Goal: Task Accomplishment & Management: Use online tool/utility

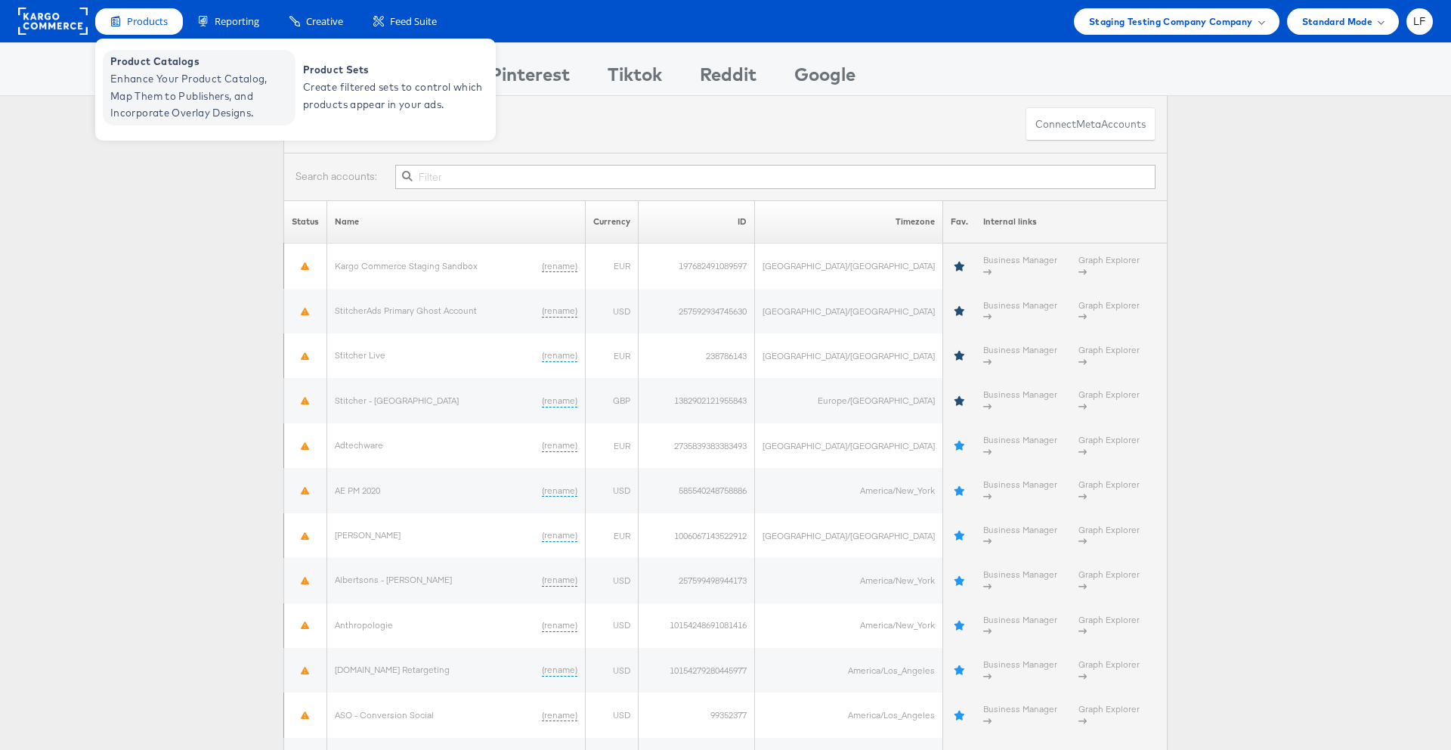
click at [179, 102] on span "Enhance Your Product Catalog, Map Them to Publishers, and Incorporate Overlay D…" at bounding box center [200, 95] width 181 height 51
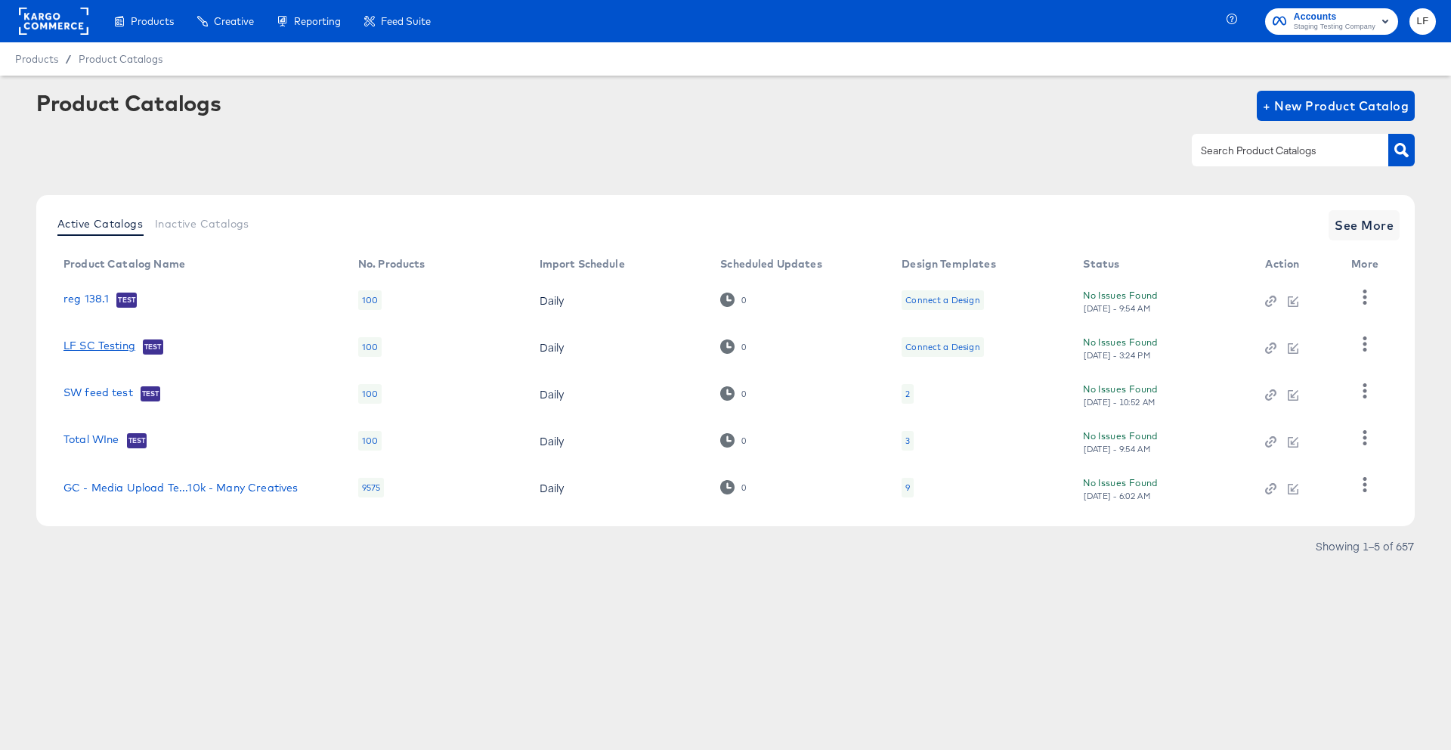
click at [110, 354] on link "LF SC Testing" at bounding box center [99, 346] width 72 height 15
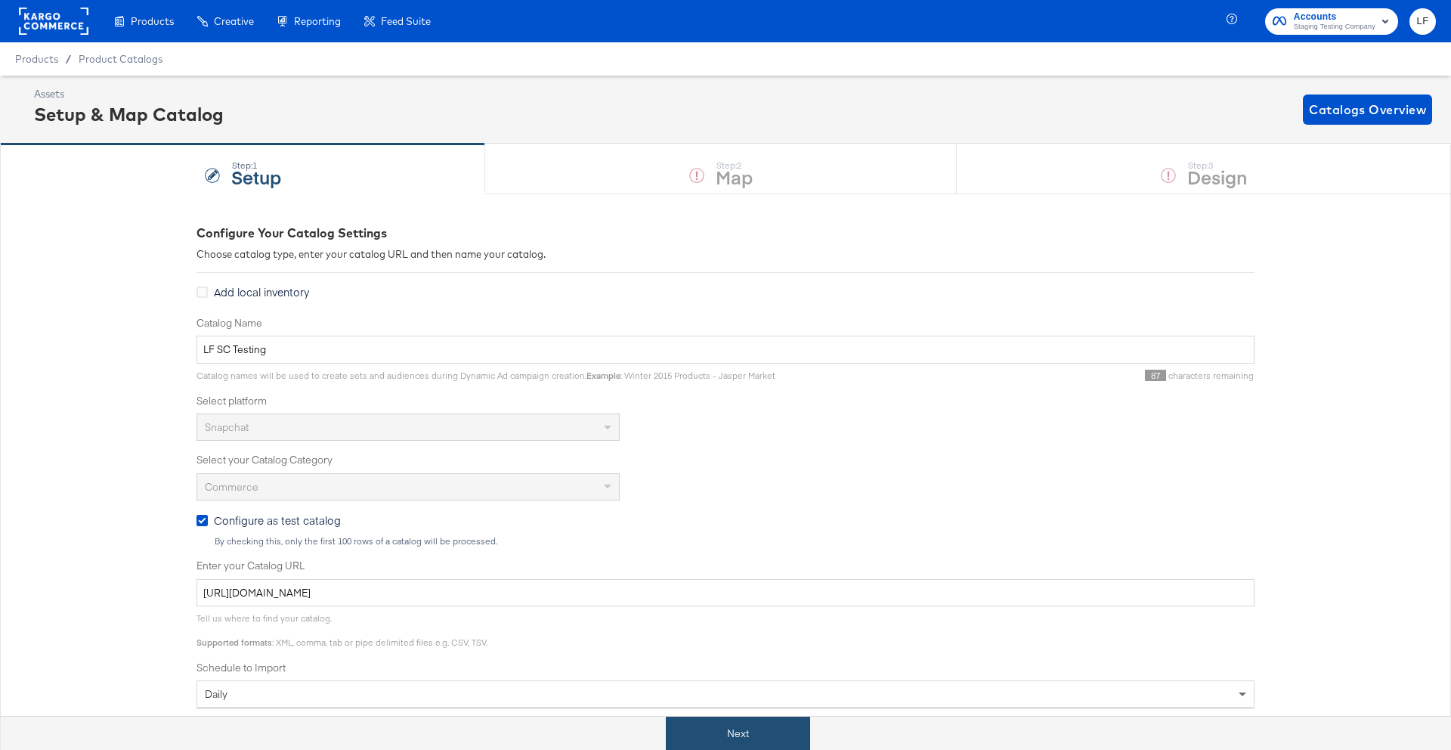
click at [806, 733] on button "Next" at bounding box center [738, 734] width 144 height 34
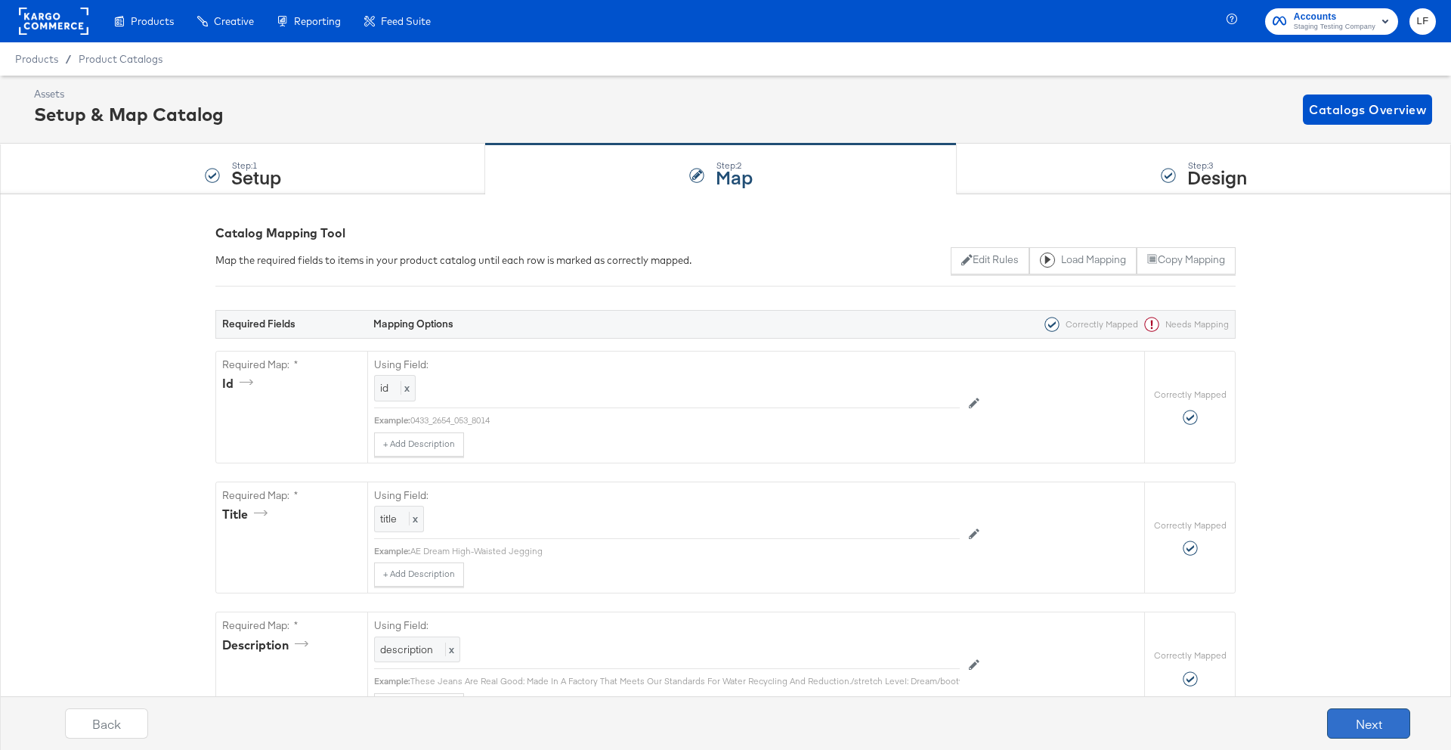
click at [1341, 710] on button "Next" at bounding box center [1368, 723] width 83 height 30
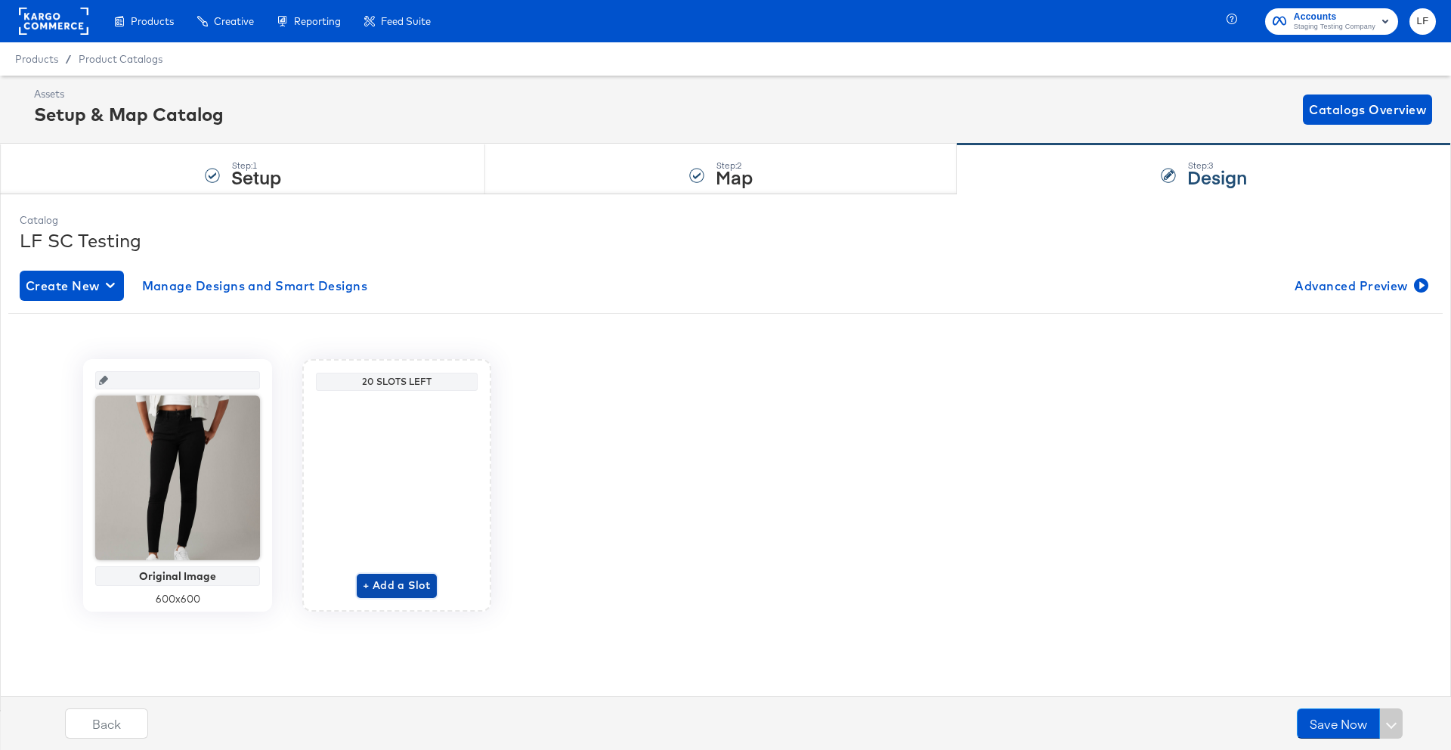
click at [389, 590] on span "+ Add a Slot" at bounding box center [397, 585] width 68 height 19
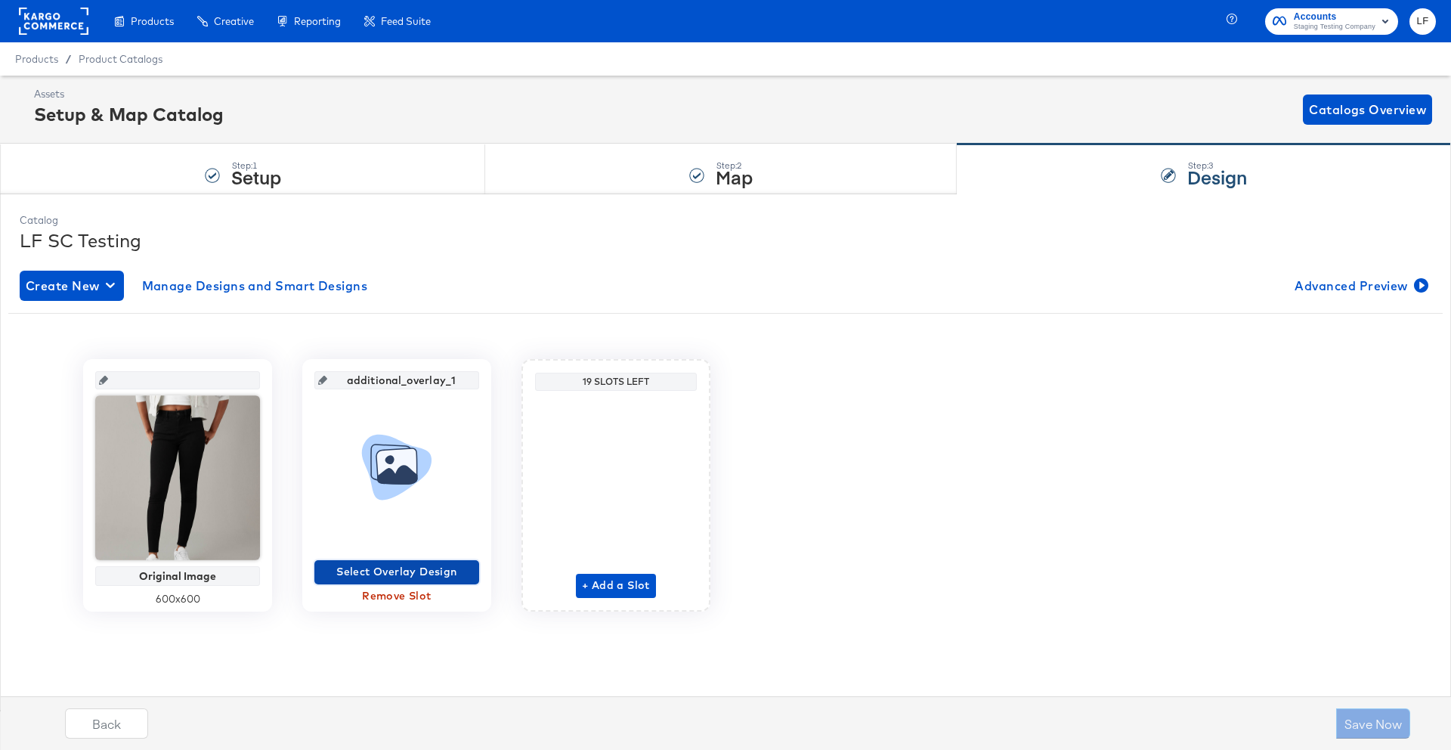
click at [421, 577] on span "Select Overlay Design" at bounding box center [396, 571] width 153 height 19
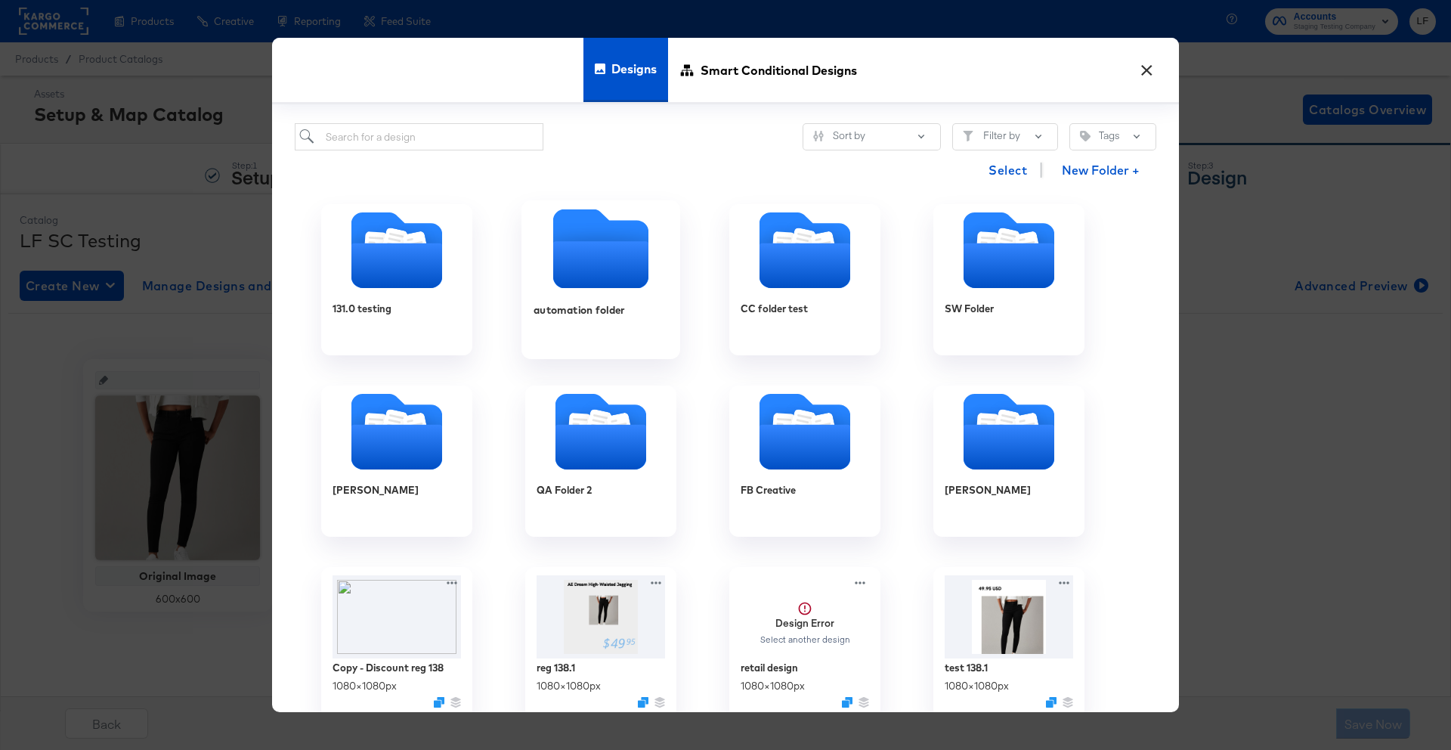
click at [570, 228] on icon "Empty folder" at bounding box center [600, 248] width 95 height 79
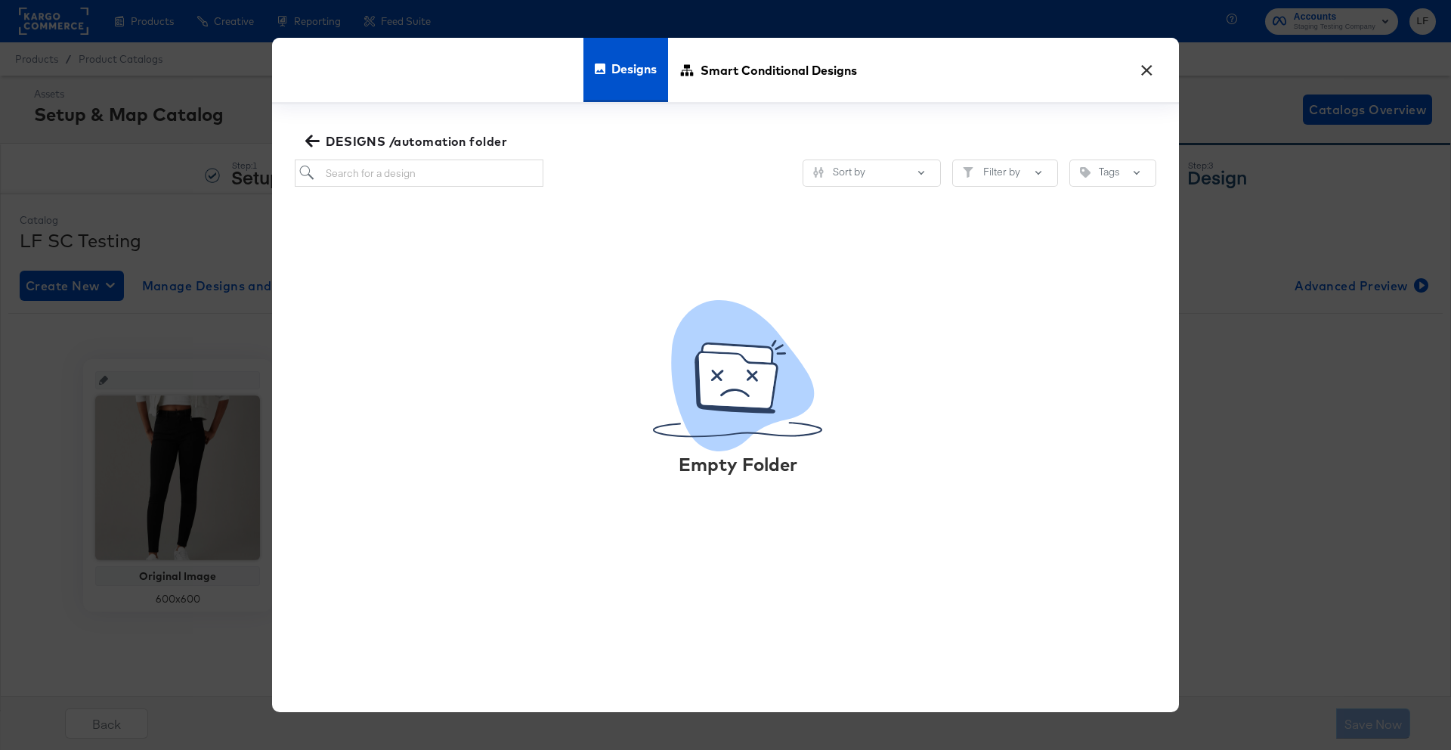
click at [306, 135] on icon "button" at bounding box center [312, 141] width 14 height 14
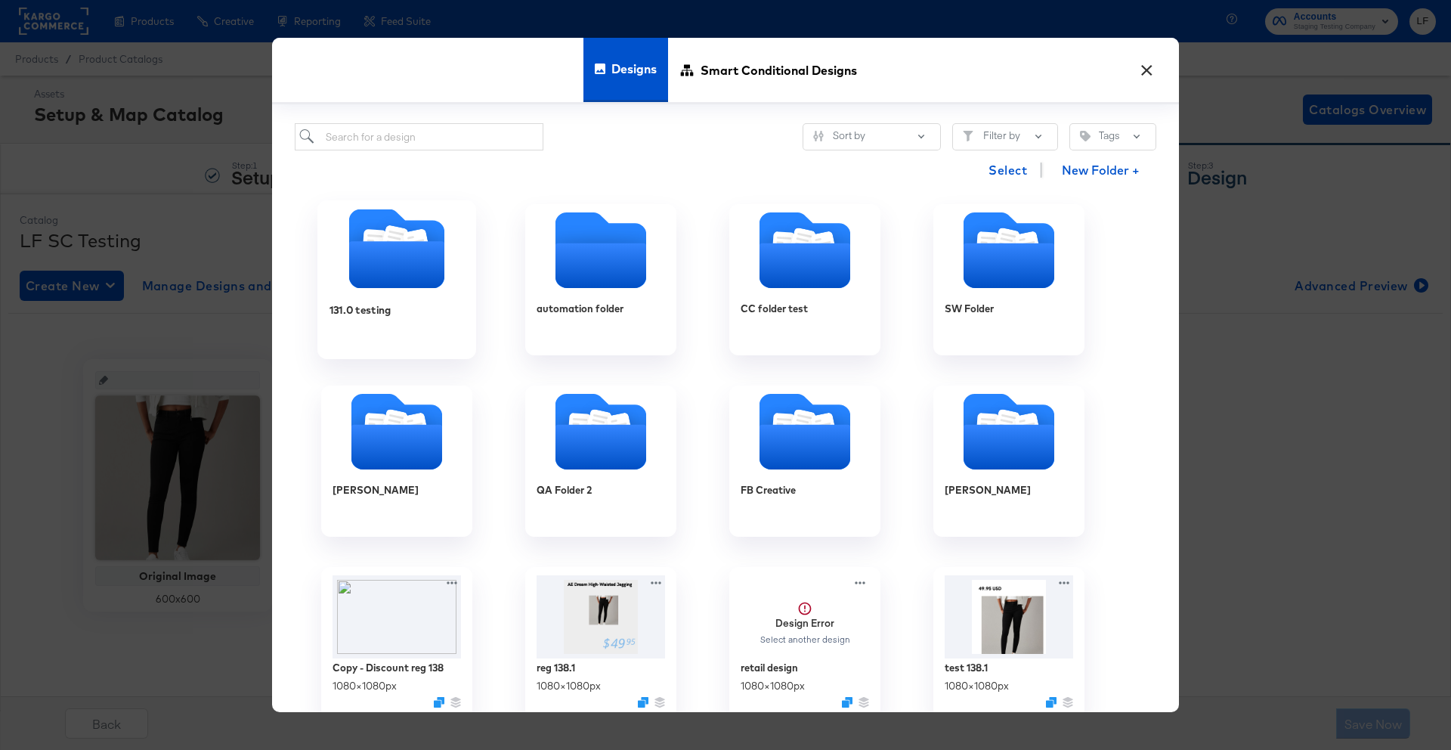
click at [449, 296] on div "131.0 testing" at bounding box center [397, 321] width 135 height 58
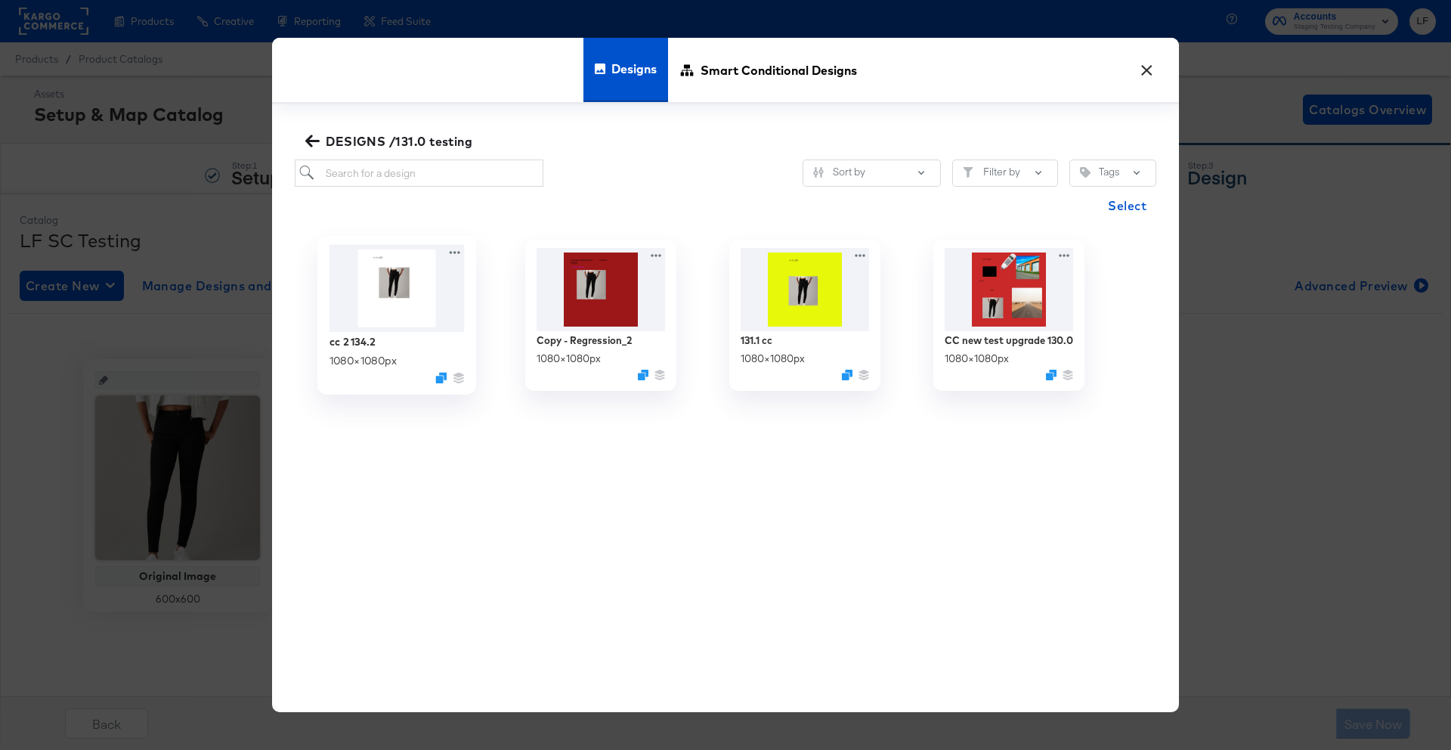
click at [426, 316] on img at bounding box center [397, 288] width 135 height 87
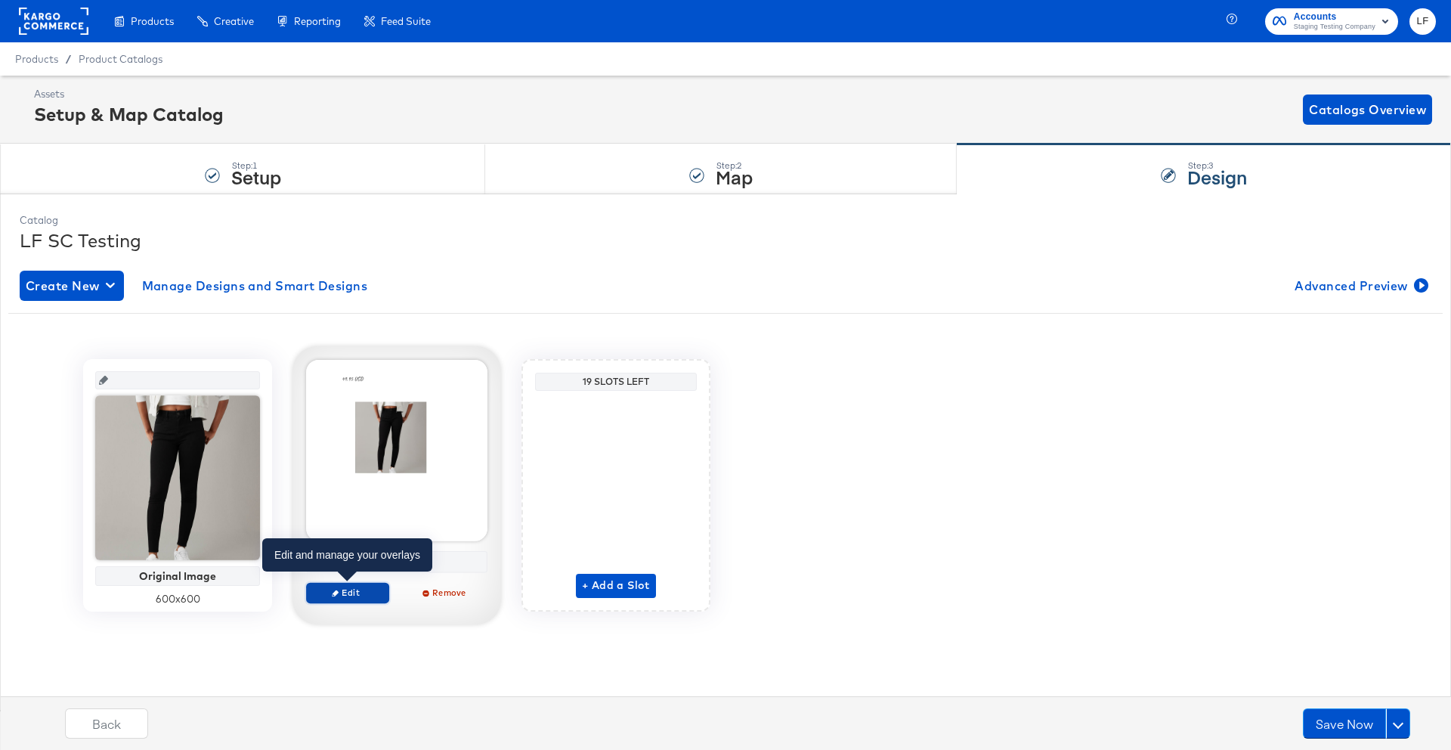
click at [353, 602] on button "Edit" at bounding box center [347, 592] width 83 height 21
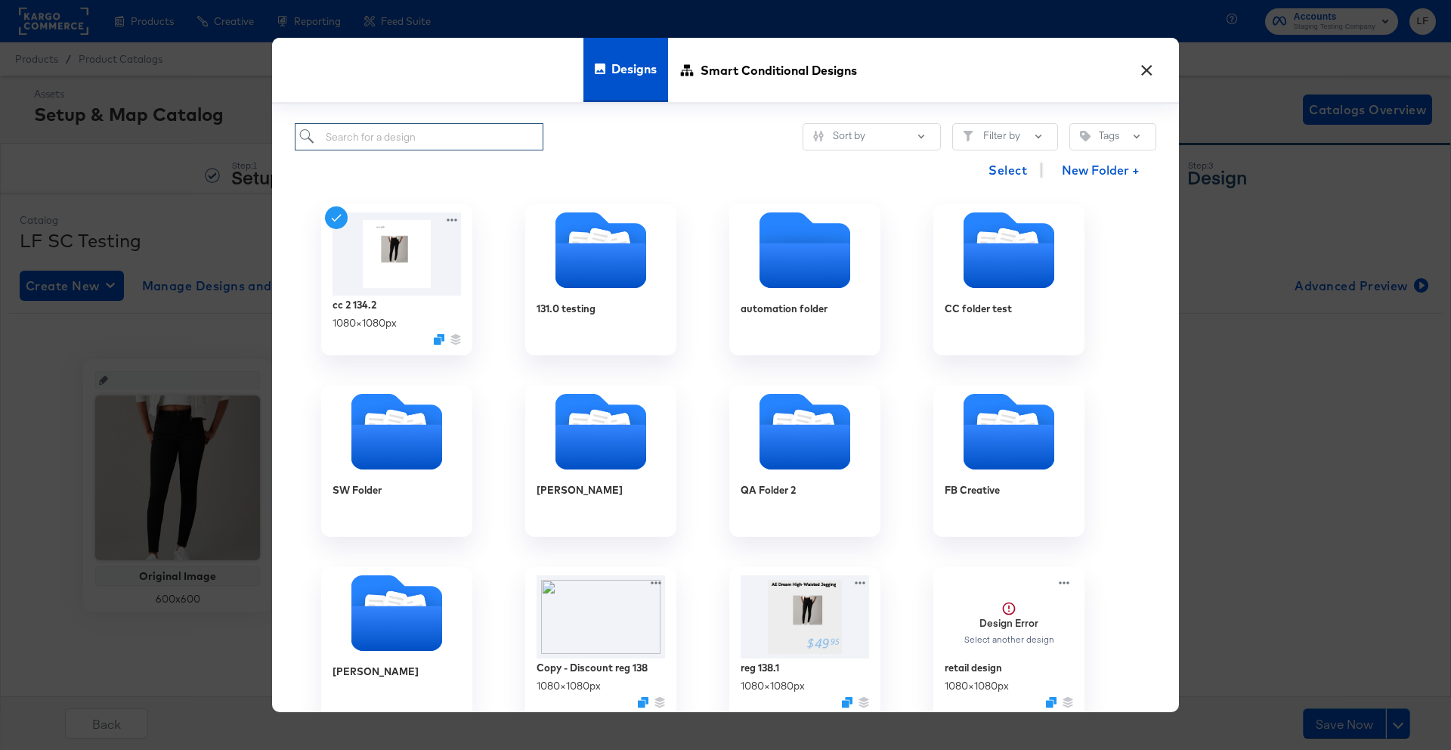
click at [392, 138] on input "search" at bounding box center [419, 137] width 249 height 28
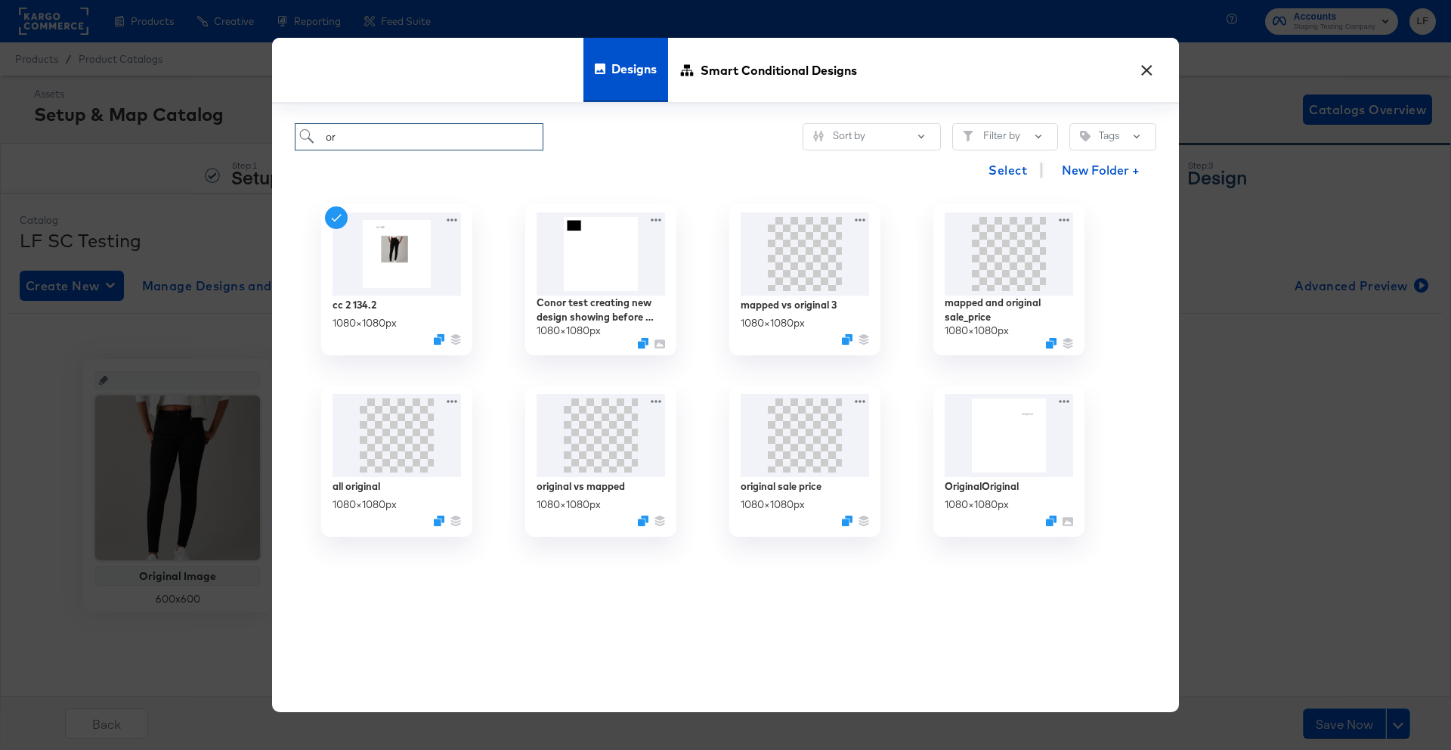
type input "o"
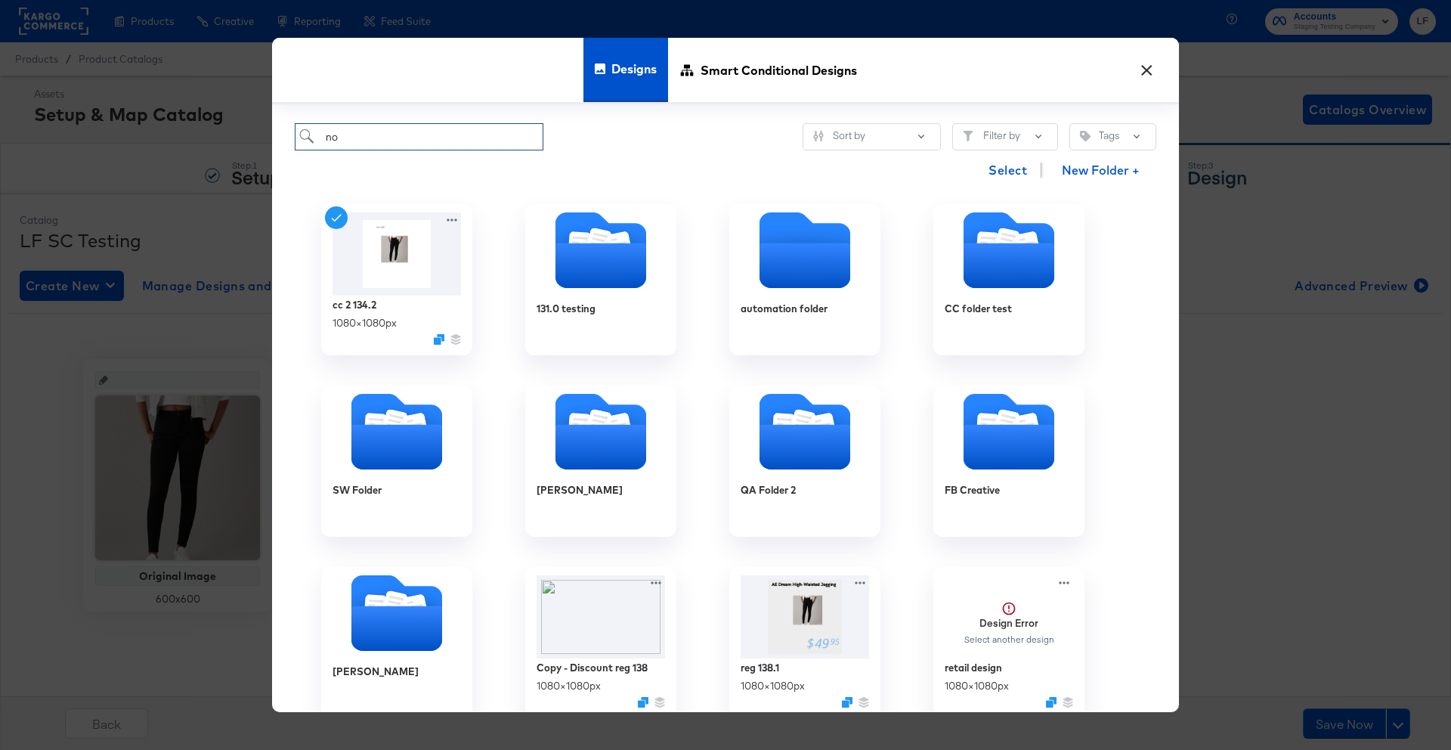
type input "no"
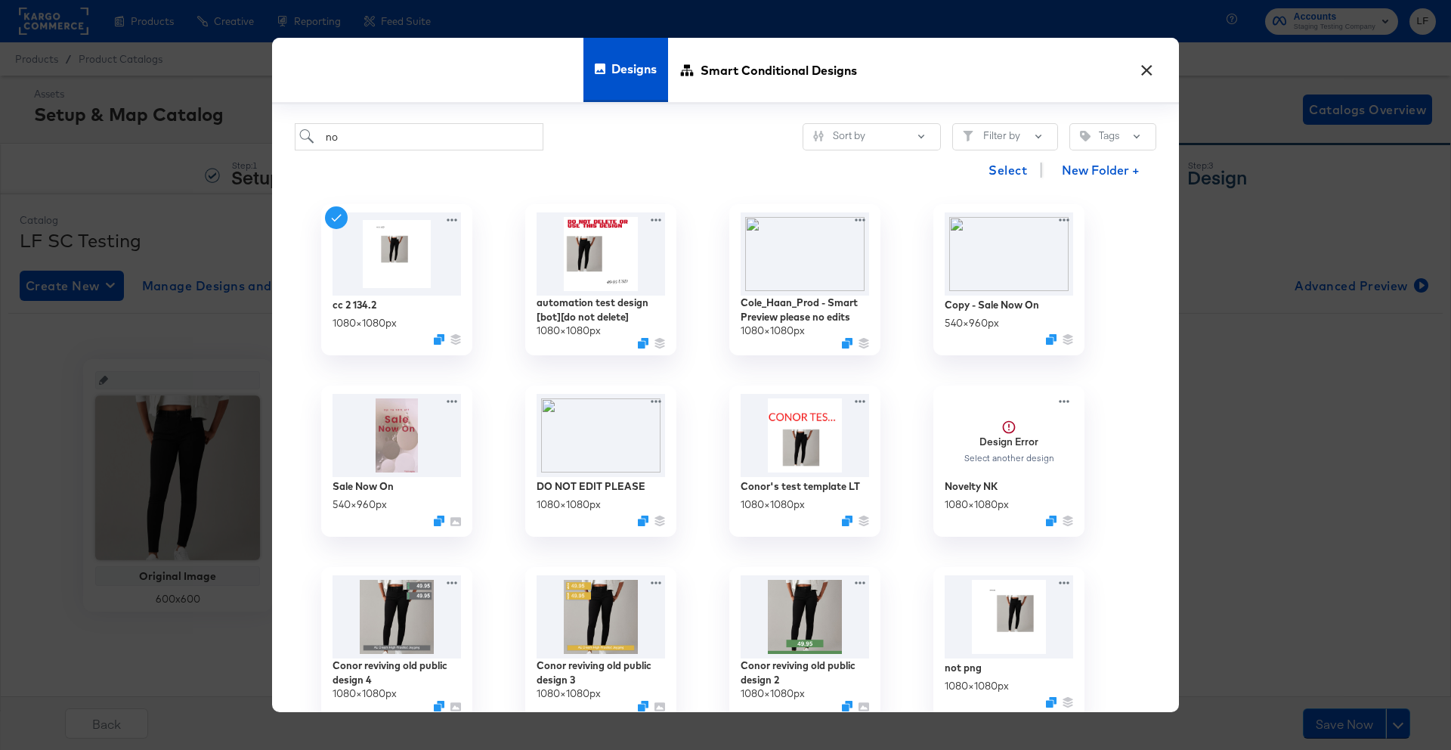
click at [1151, 68] on button "×" at bounding box center [1146, 66] width 27 height 27
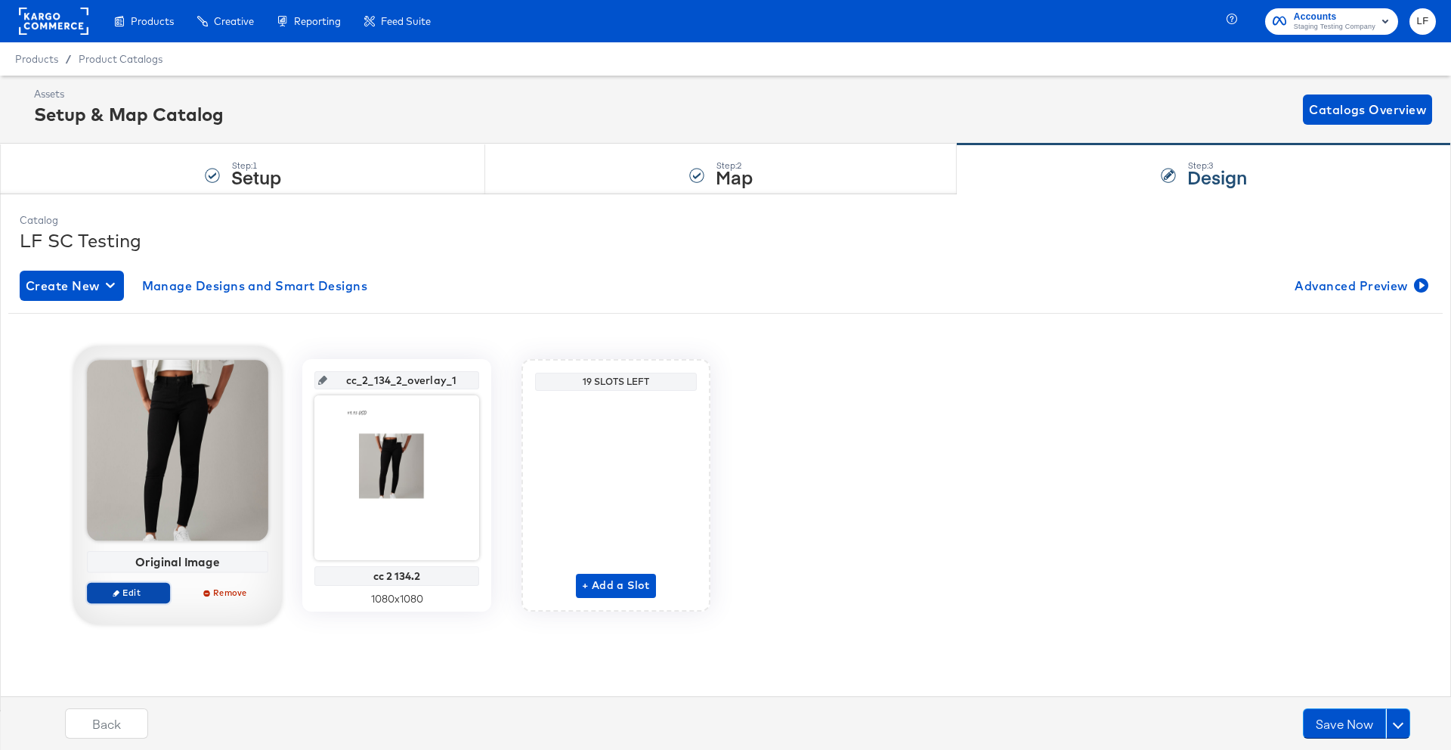
click at [140, 595] on span "Edit" at bounding box center [129, 592] width 70 height 11
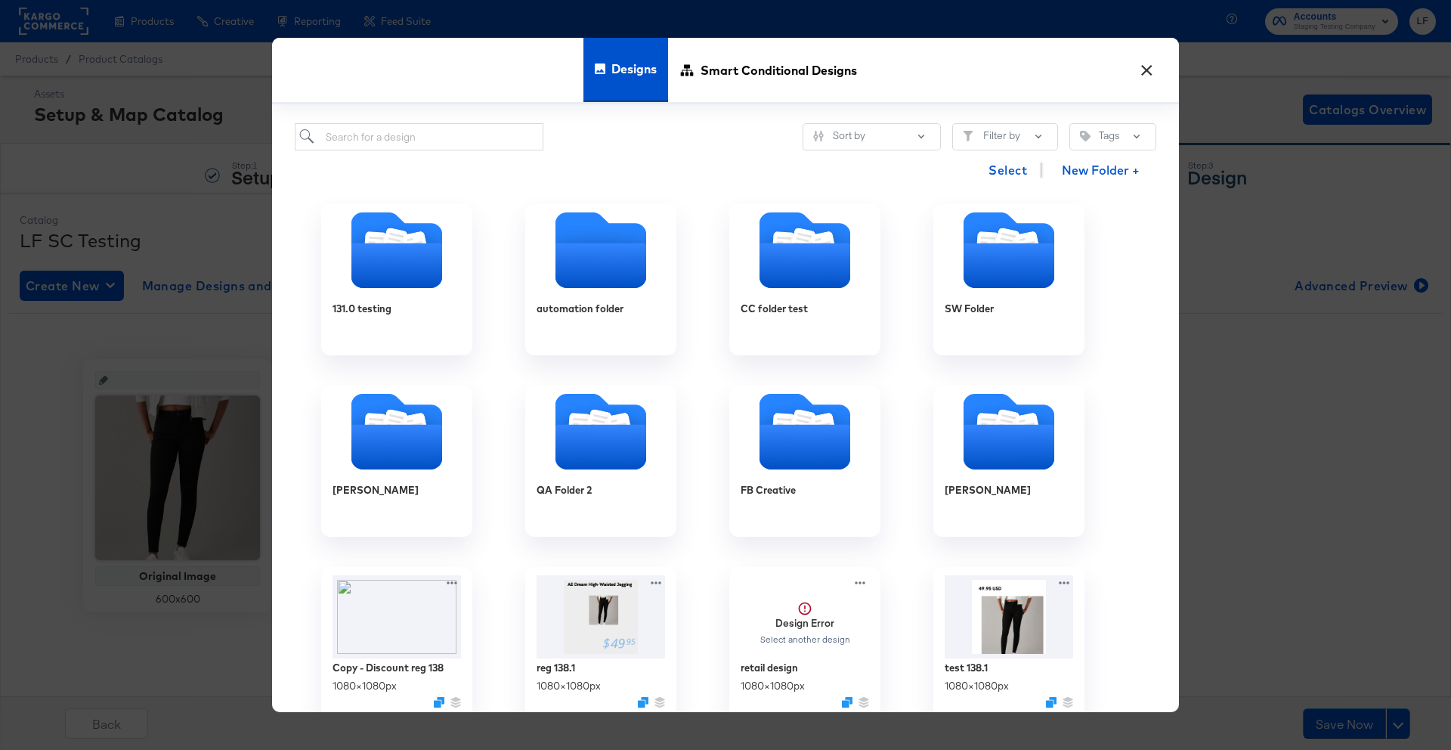
click at [1140, 75] on button "×" at bounding box center [1146, 66] width 27 height 27
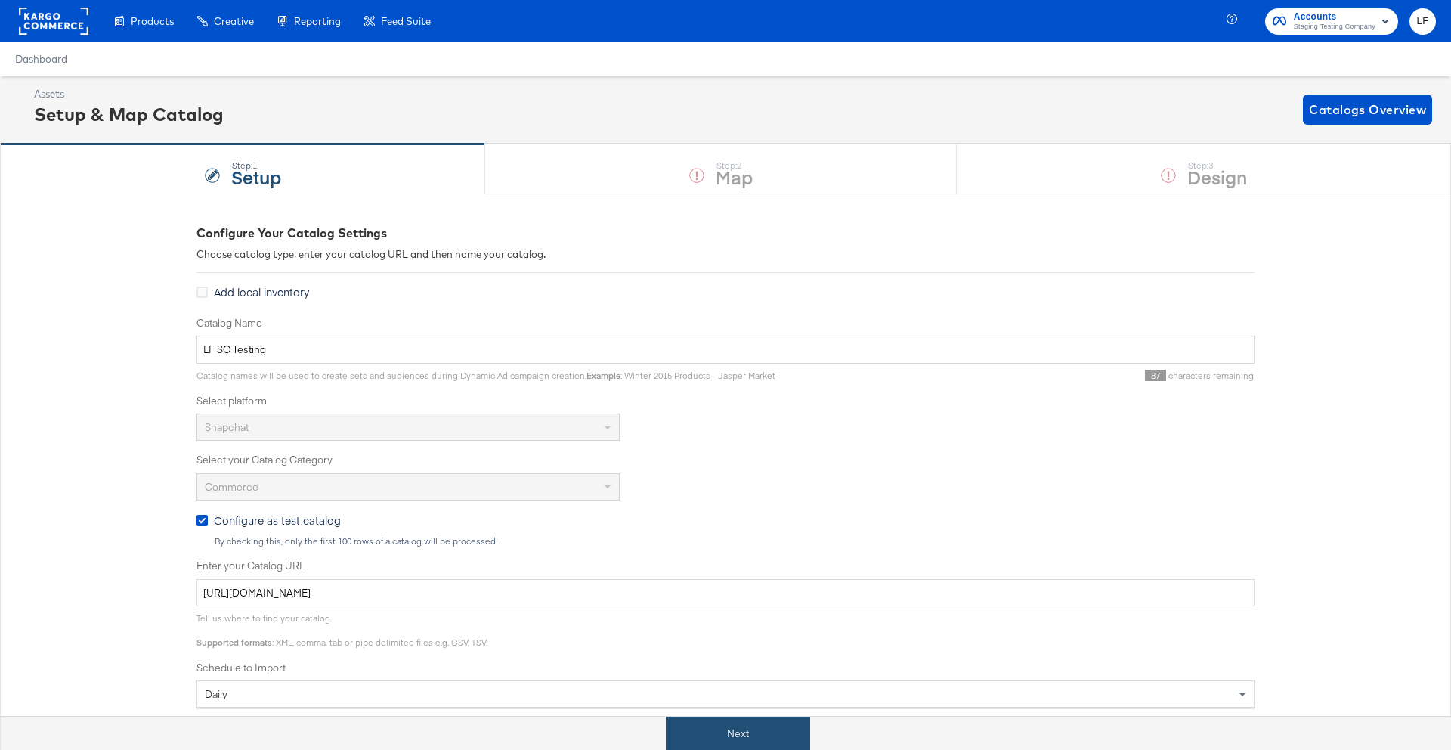
click at [756, 728] on button "Next" at bounding box center [738, 734] width 144 height 34
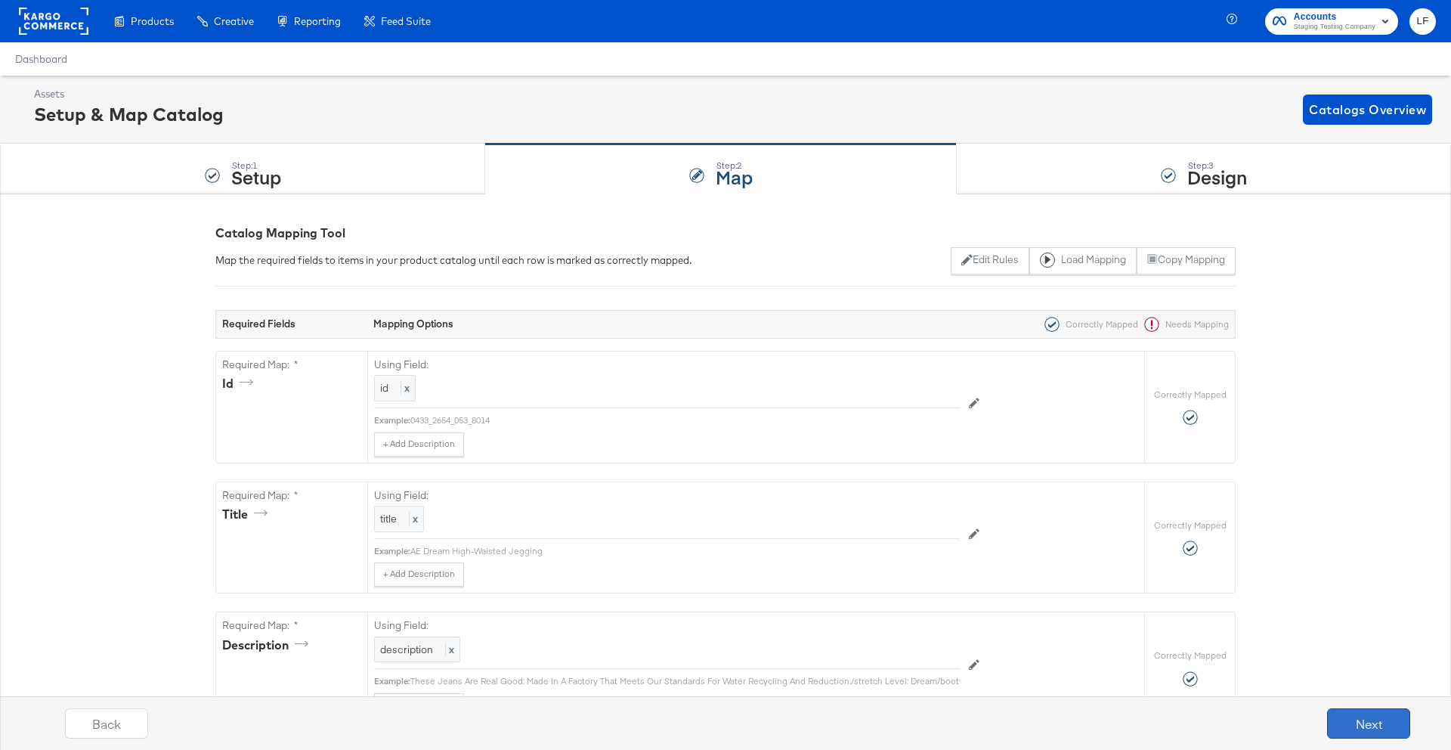
click at [1353, 720] on button "Next" at bounding box center [1368, 723] width 83 height 30
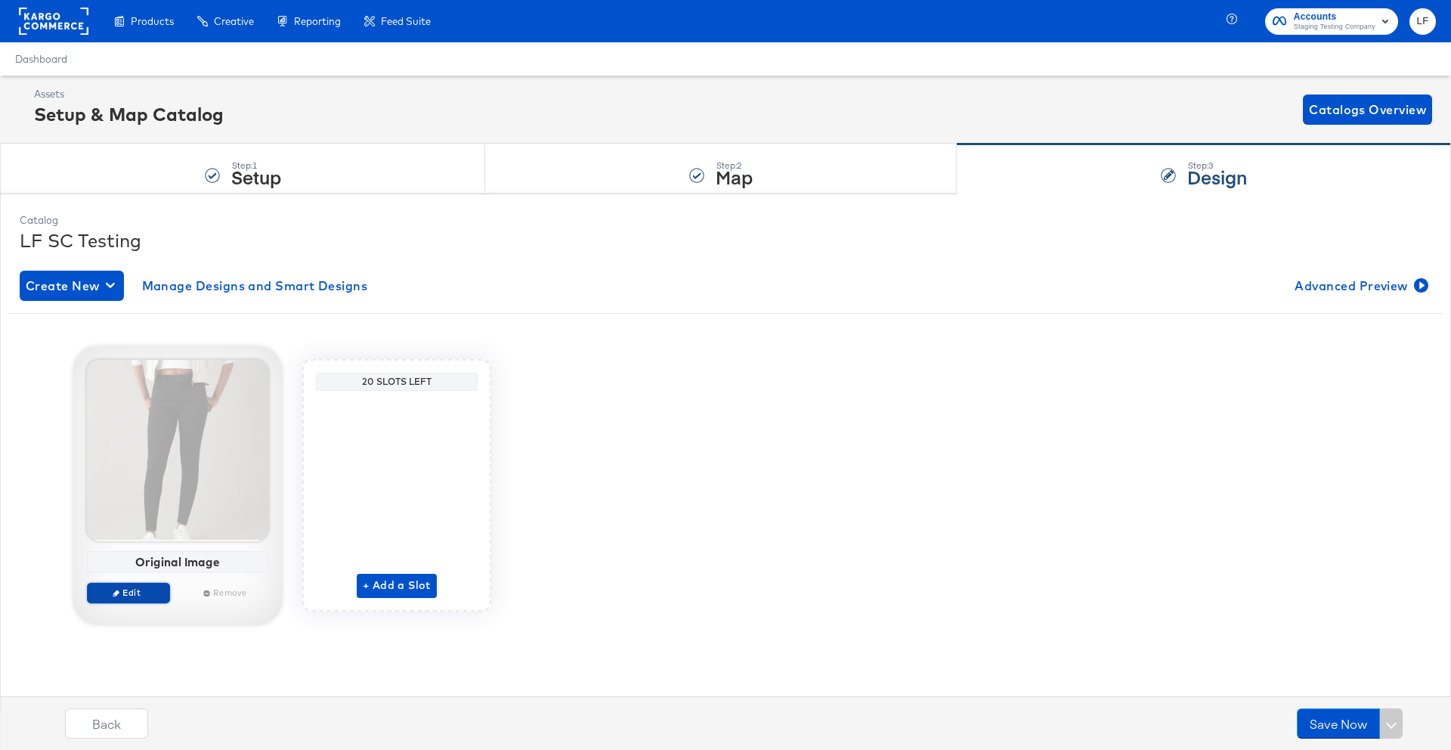
click at [144, 585] on button "Edit" at bounding box center [128, 592] width 83 height 21
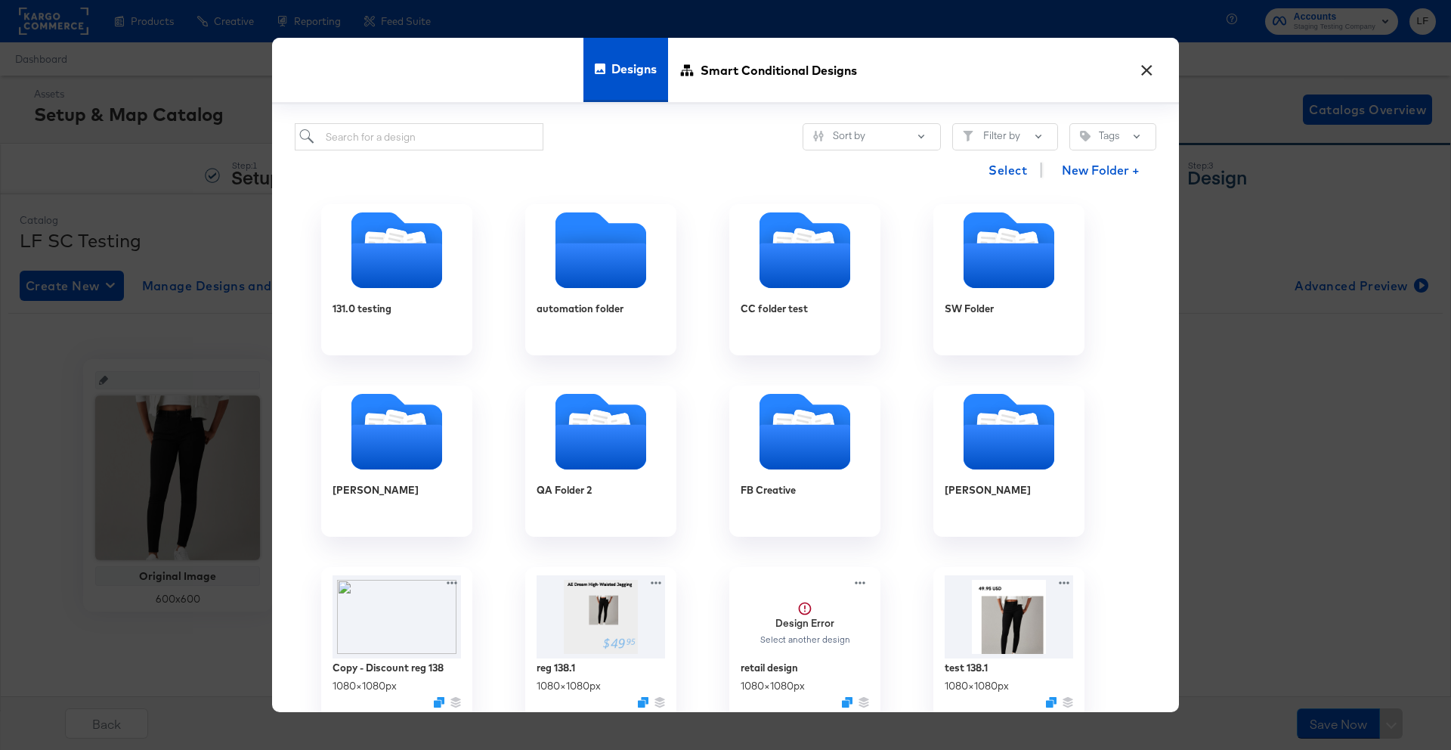
click at [1144, 80] on button "×" at bounding box center [1146, 66] width 27 height 27
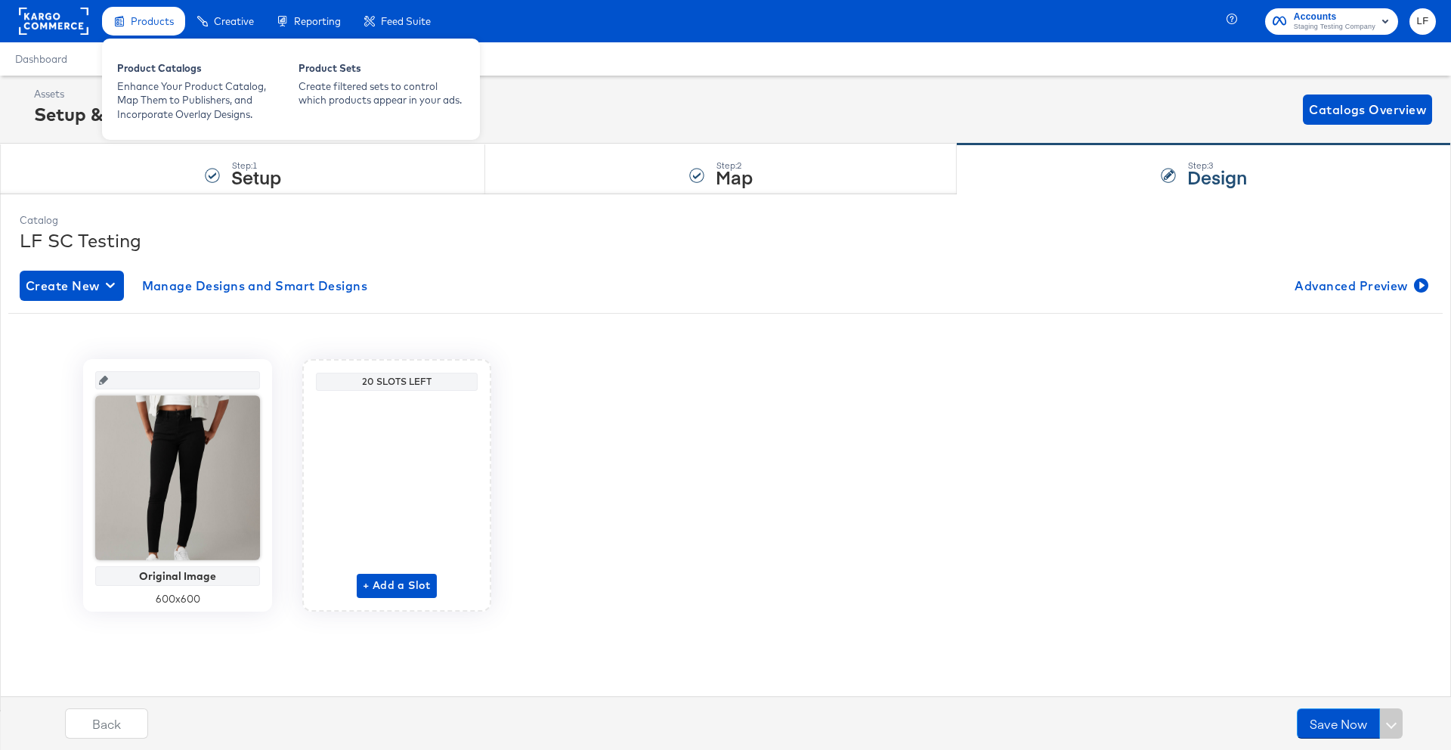
click at [168, 20] on span "Products" at bounding box center [152, 21] width 43 height 12
click at [169, 110] on div "Enhance Your Product Catalog, Map Them to Publishers, and Incorporate Overlay D…" at bounding box center [200, 100] width 166 height 42
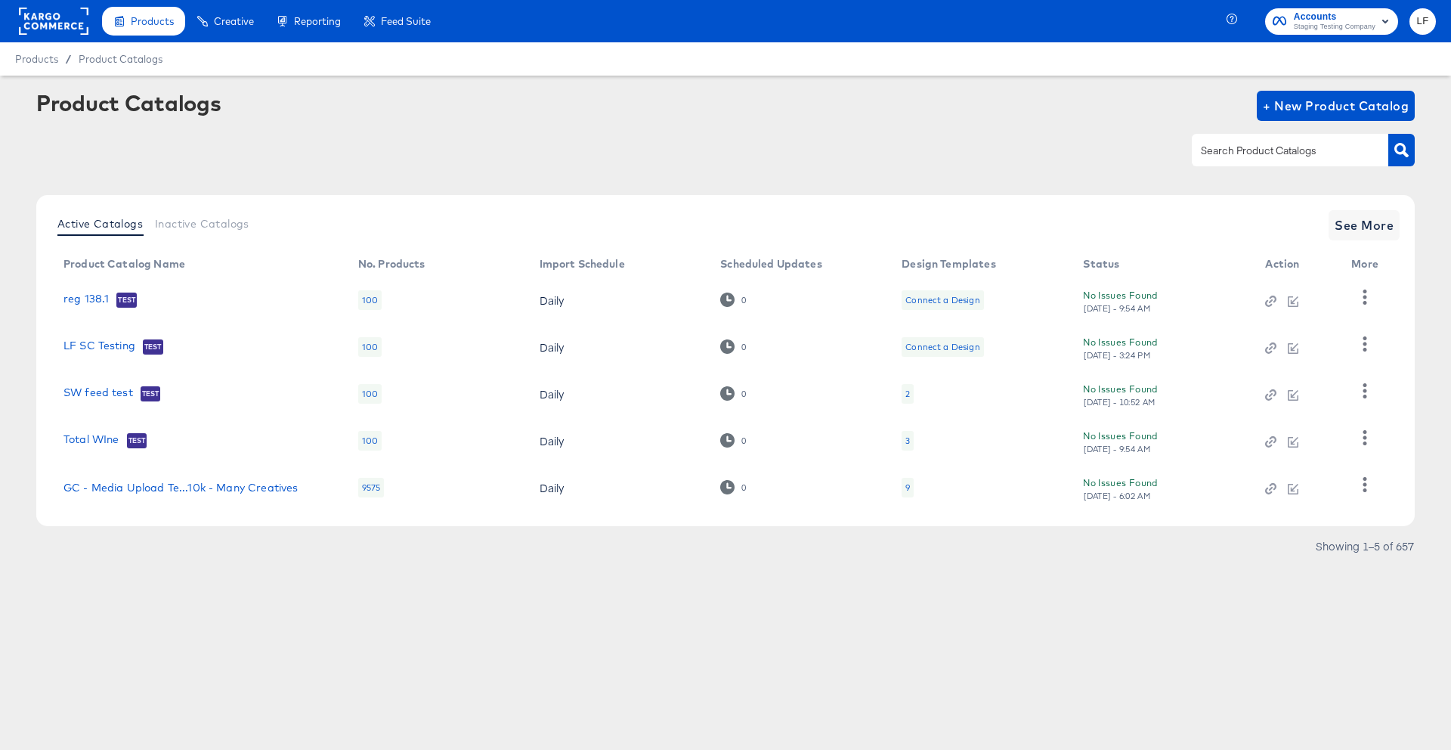
click at [1252, 172] on div "Product Catalogs + New Product Catalog" at bounding box center [725, 137] width 1379 height 92
click at [1253, 156] on input "text" at bounding box center [1278, 150] width 161 height 17
type input "snap"
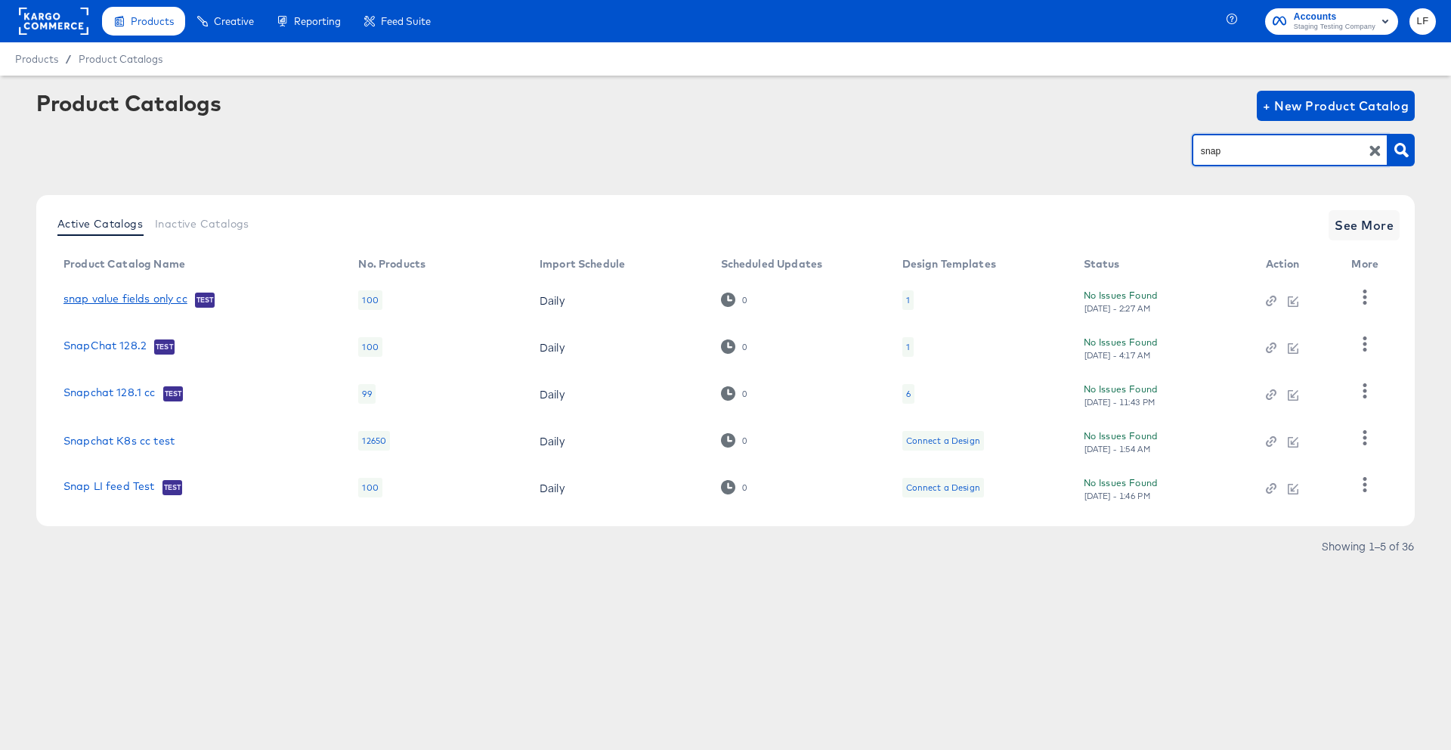
click at [175, 298] on link "snap value fields only cc" at bounding box center [125, 300] width 124 height 15
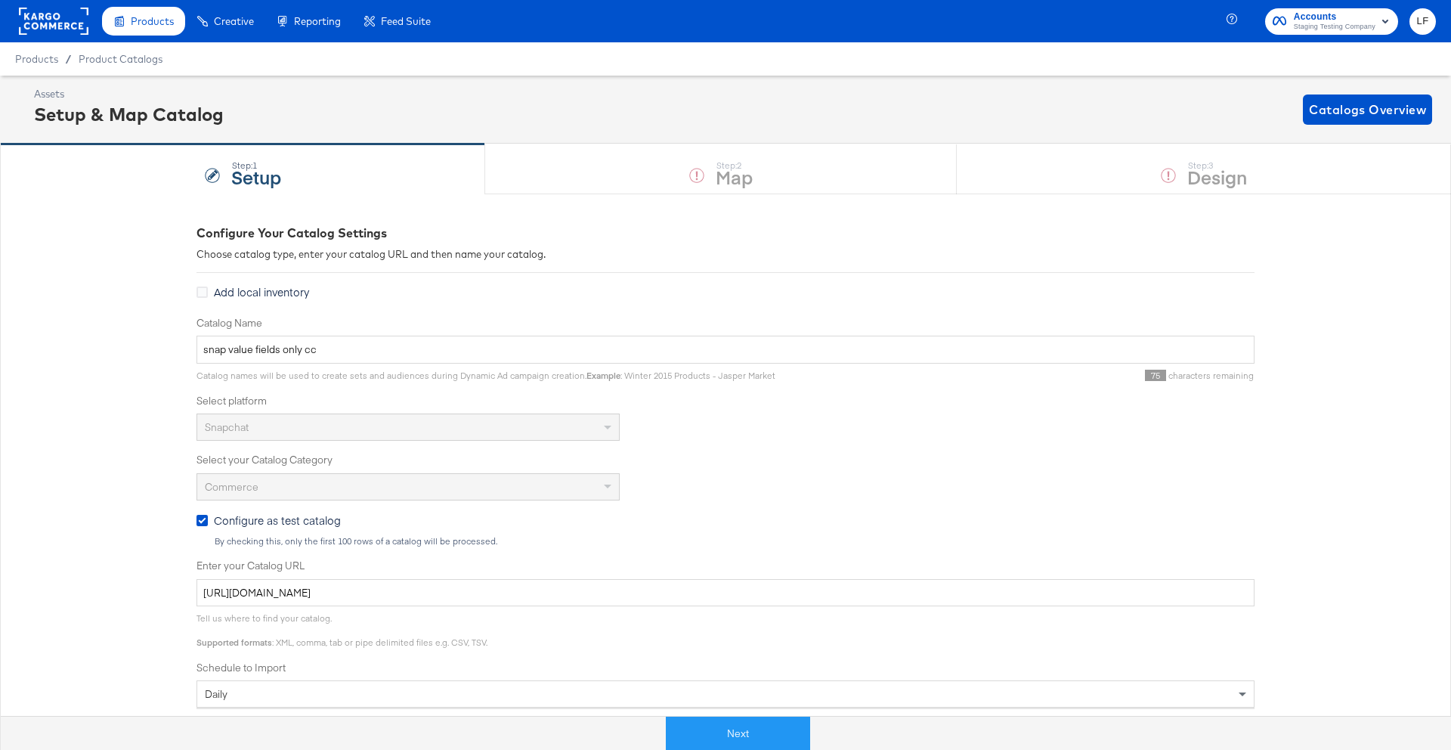
click at [695, 697] on div "daily" at bounding box center [726, 693] width 1058 height 27
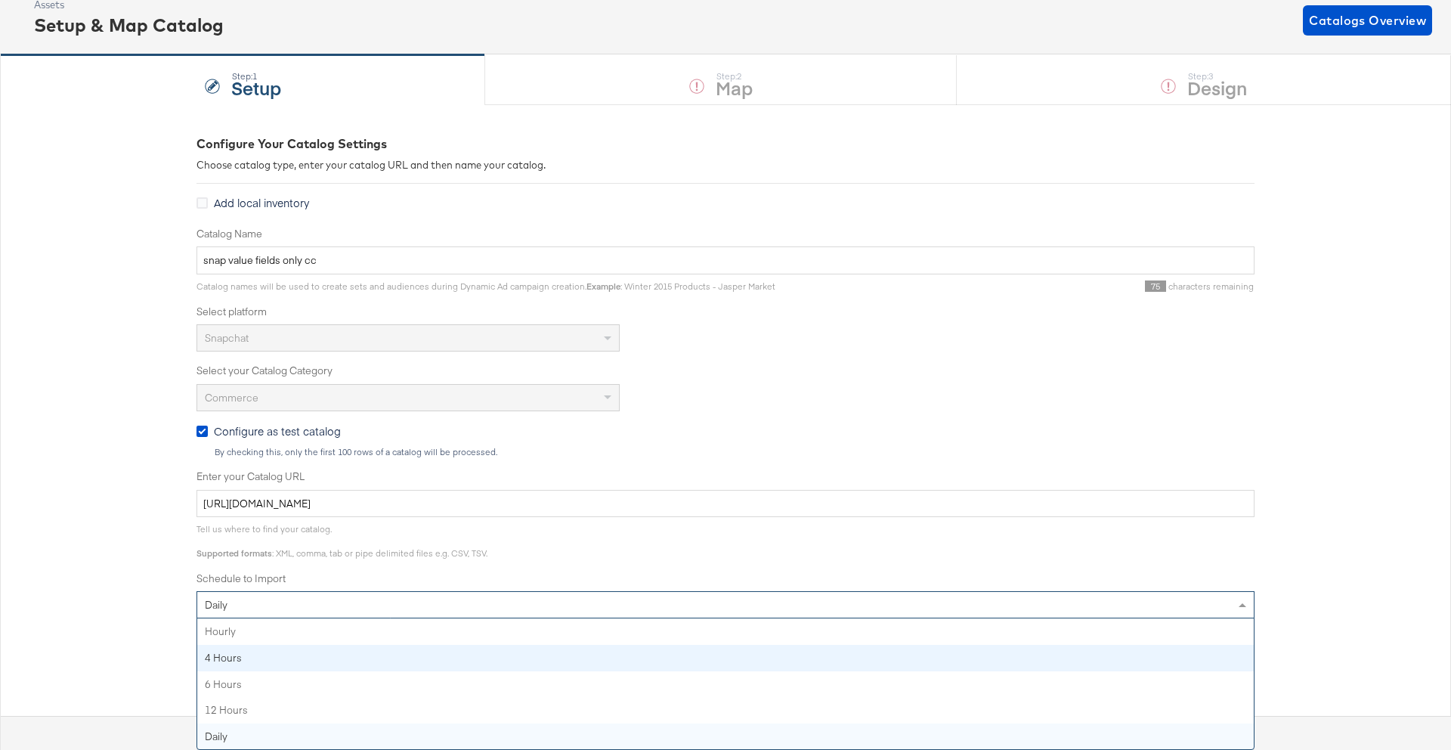
scroll to position [265, 0]
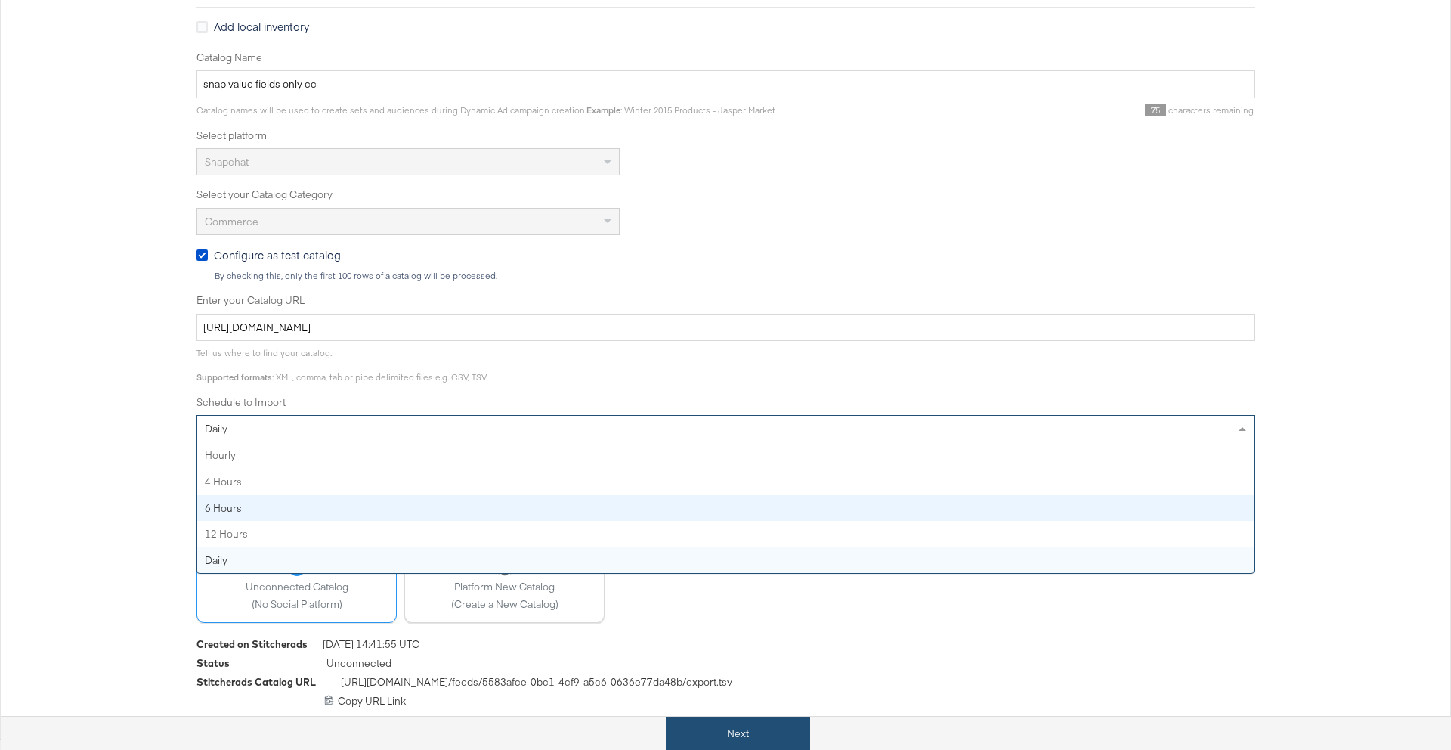
click at [786, 741] on button "Next" at bounding box center [738, 734] width 144 height 34
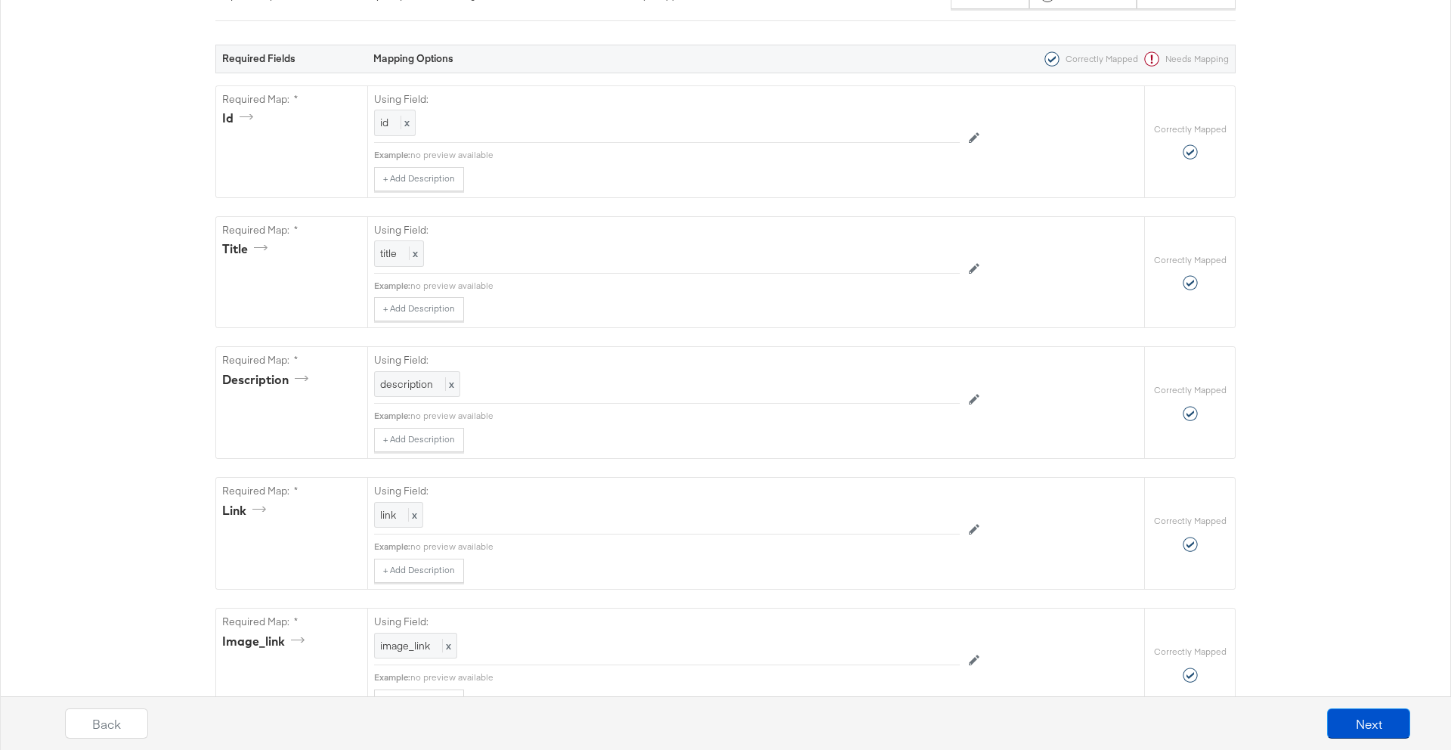
scroll to position [0, 0]
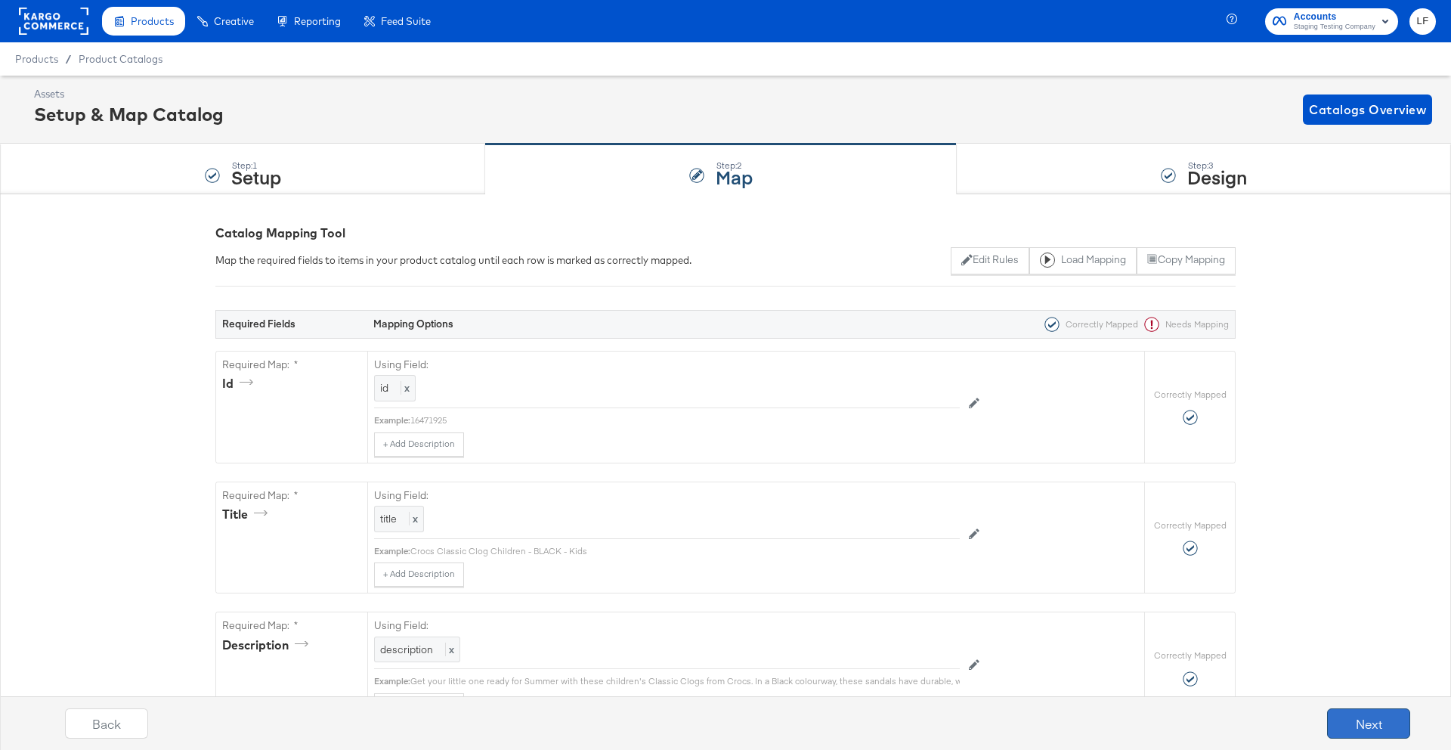
click at [1363, 720] on button "Next" at bounding box center [1368, 723] width 83 height 30
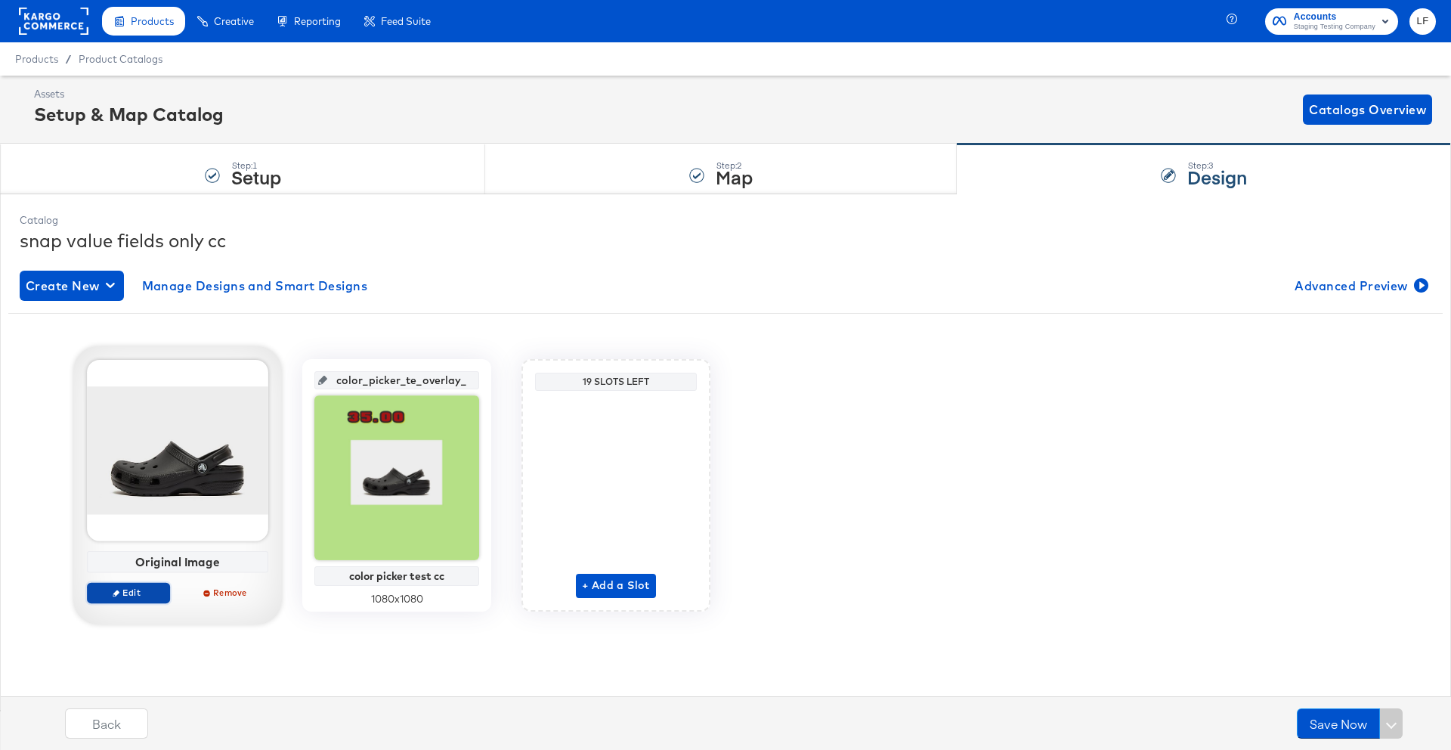
click at [151, 593] on span "Edit" at bounding box center [129, 592] width 70 height 11
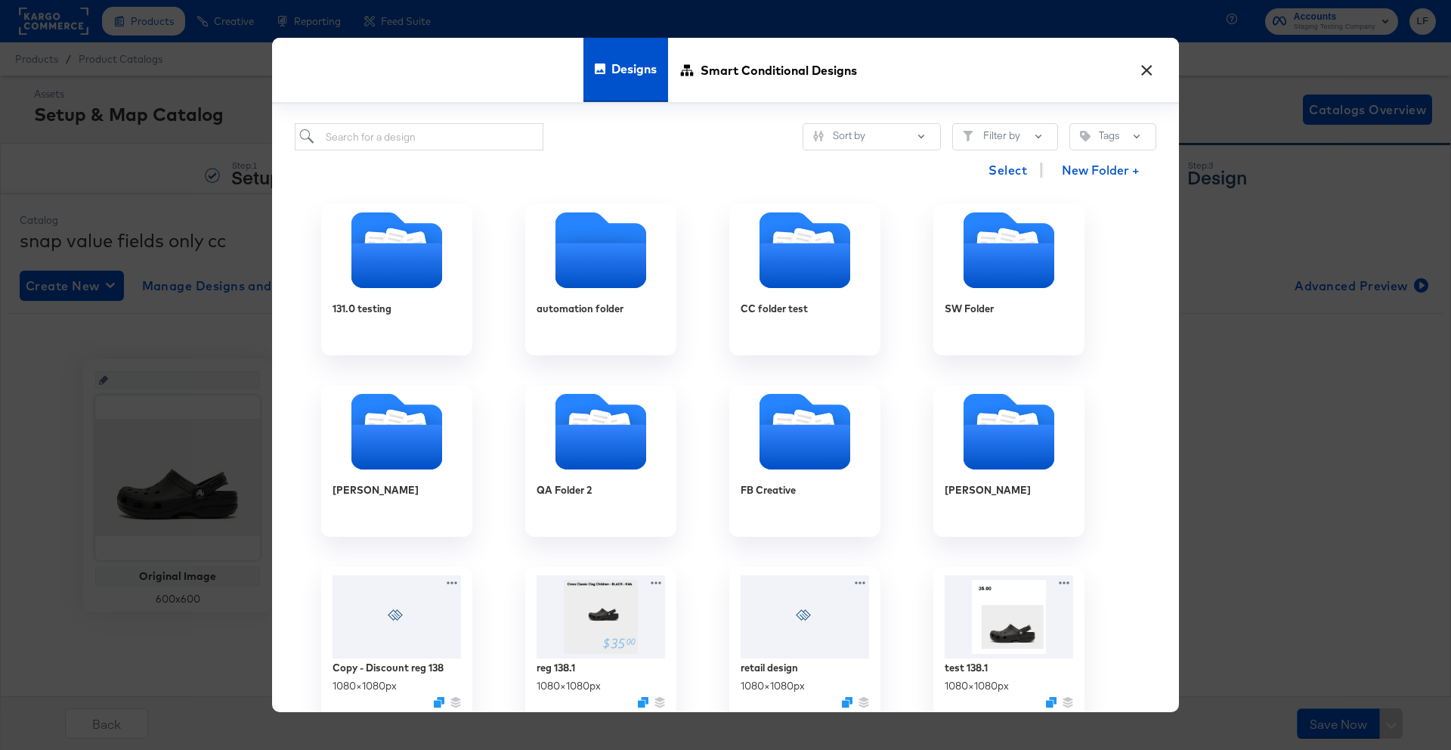
click at [1147, 63] on button "×" at bounding box center [1146, 66] width 27 height 27
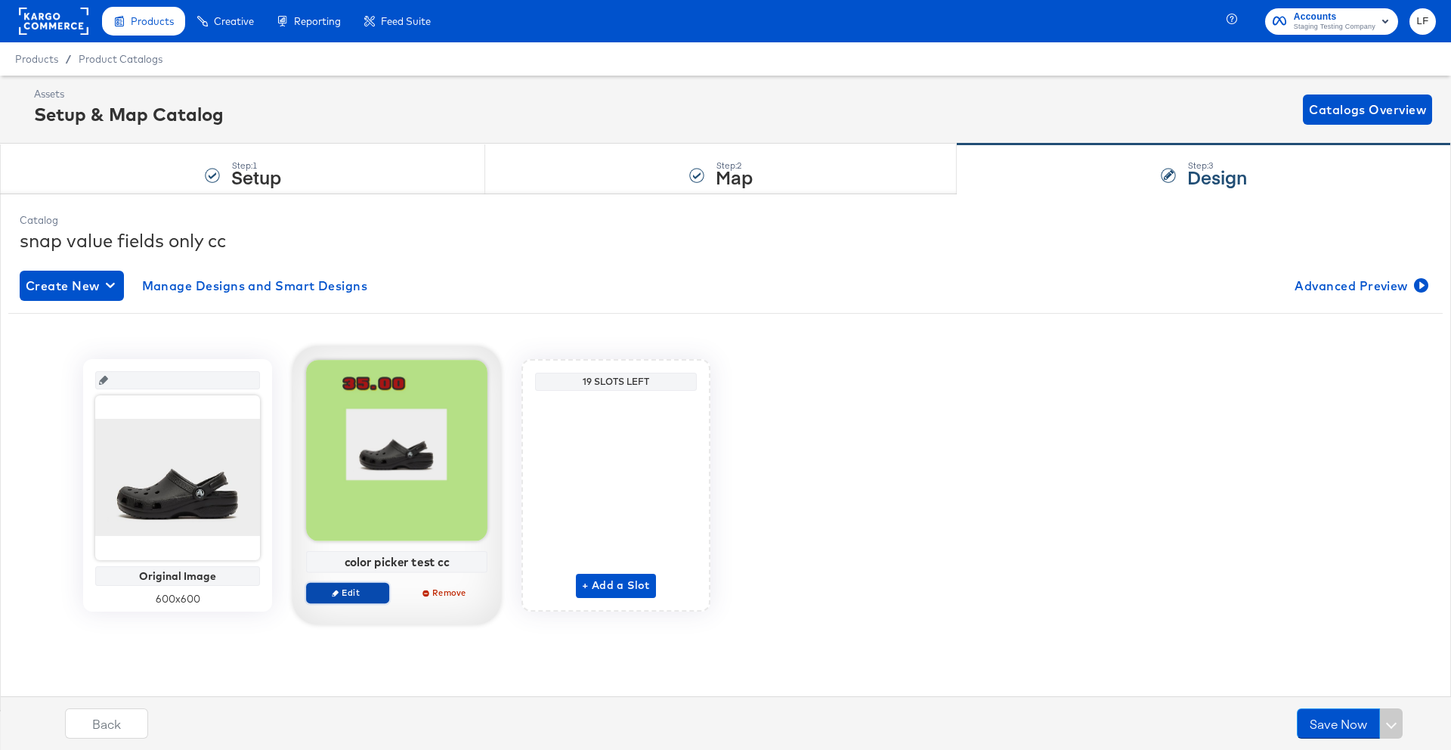
click at [345, 591] on span "Edit" at bounding box center [348, 592] width 70 height 11
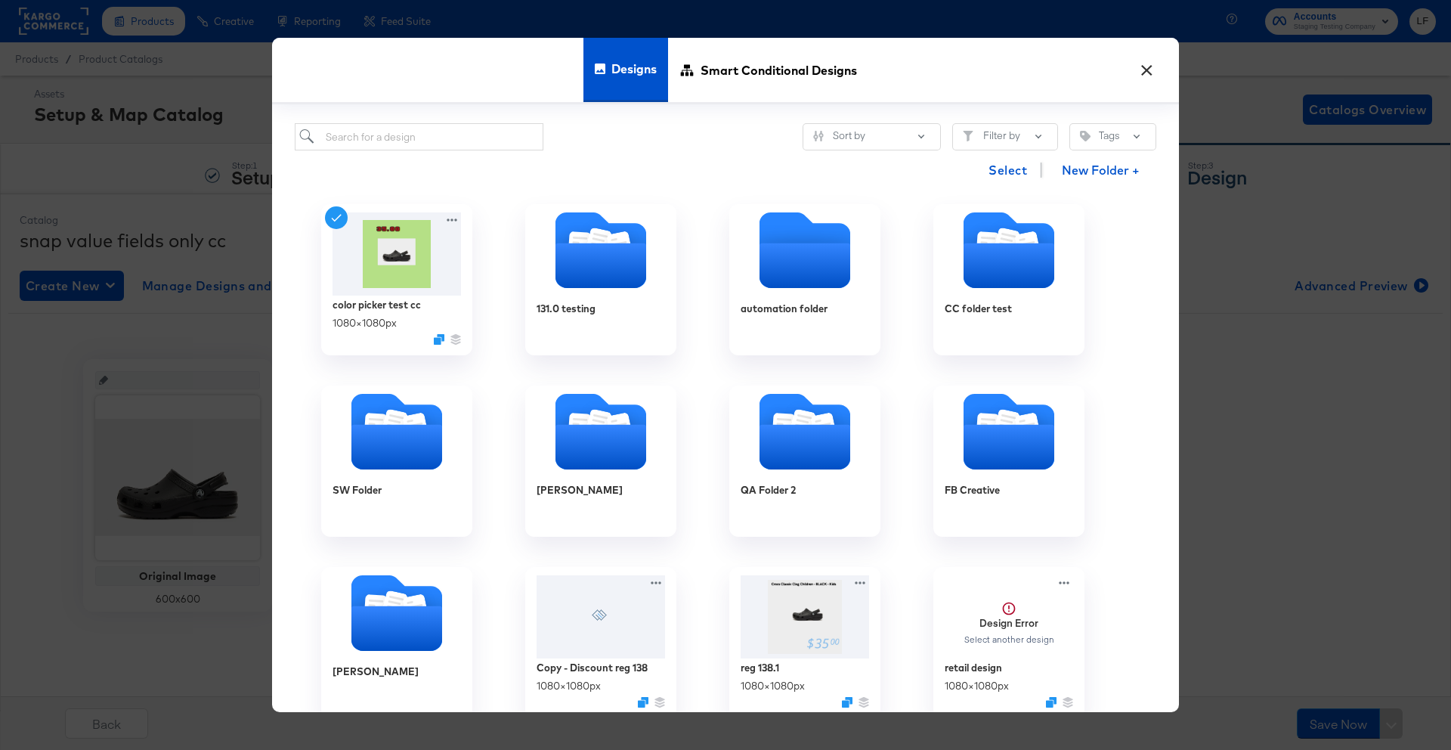
click at [1136, 70] on button "×" at bounding box center [1146, 66] width 27 height 27
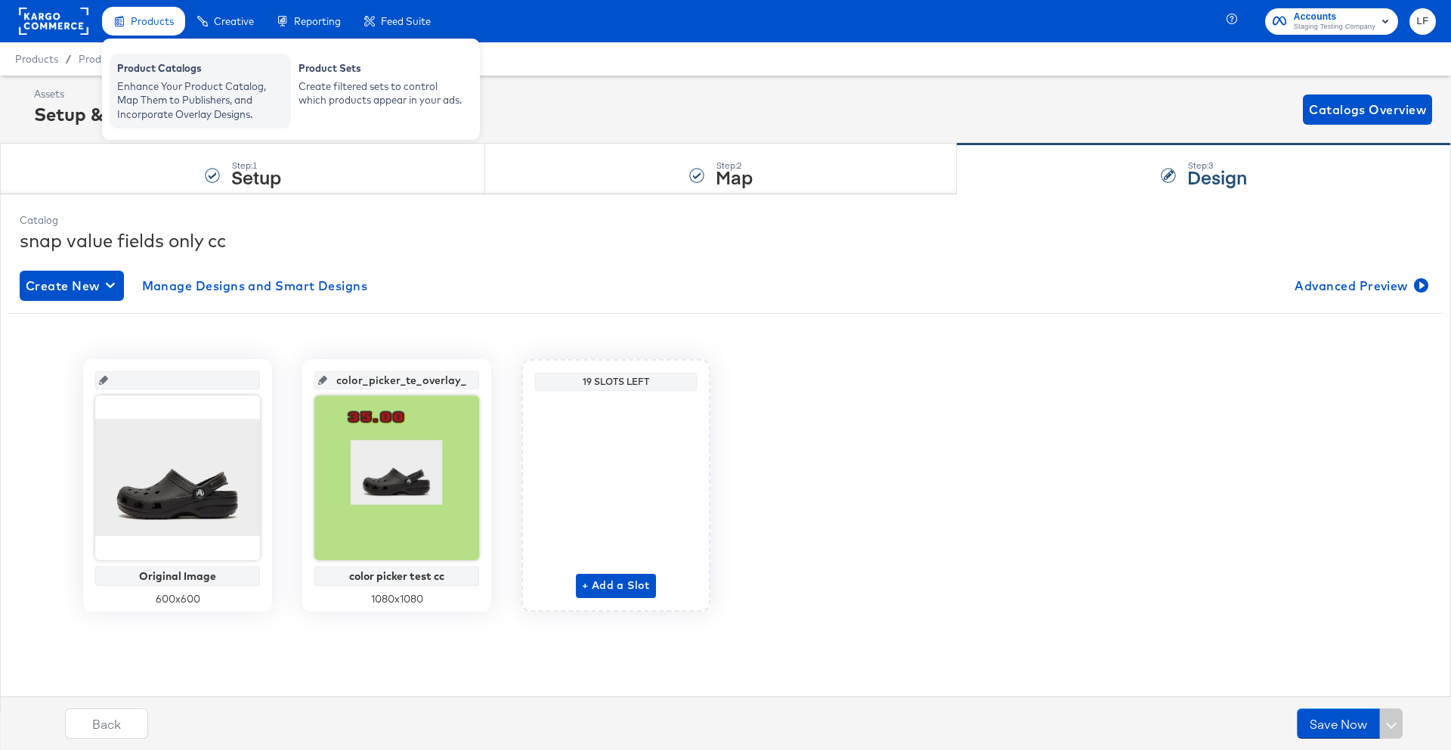
click at [173, 68] on div "Product Catalogs" at bounding box center [200, 70] width 166 height 18
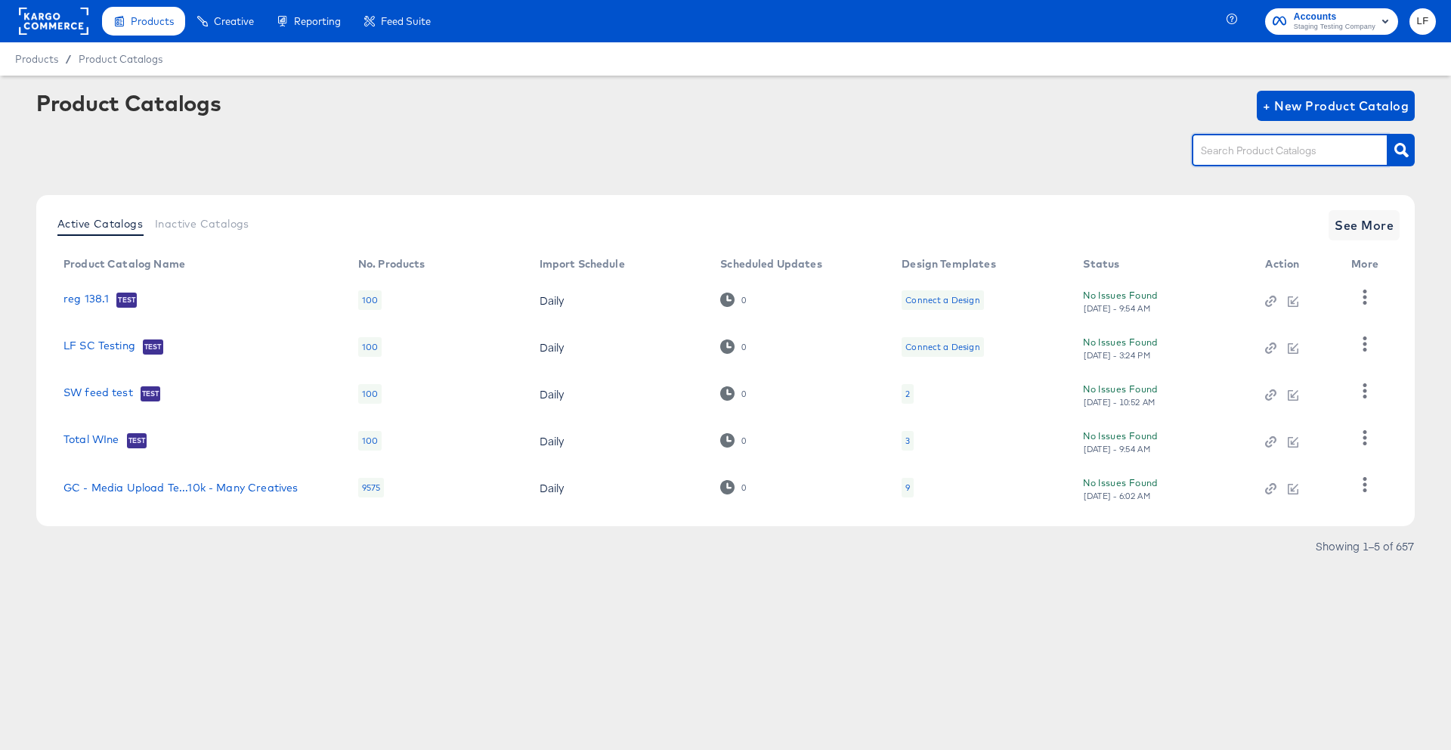
click at [1244, 159] on input "text" at bounding box center [1278, 150] width 161 height 17
type input "snapc"
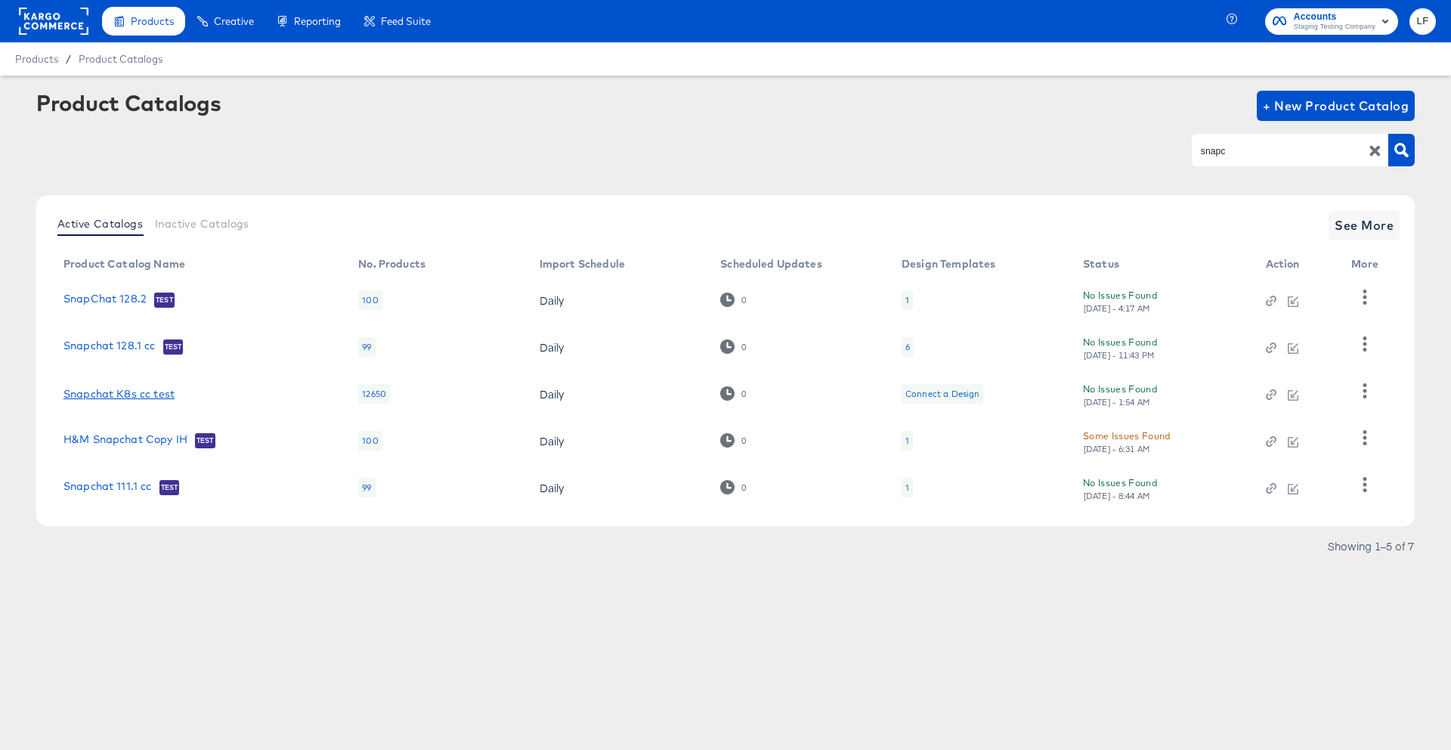
click at [99, 395] on link "Snapchat K8s cc test" at bounding box center [118, 394] width 111 height 12
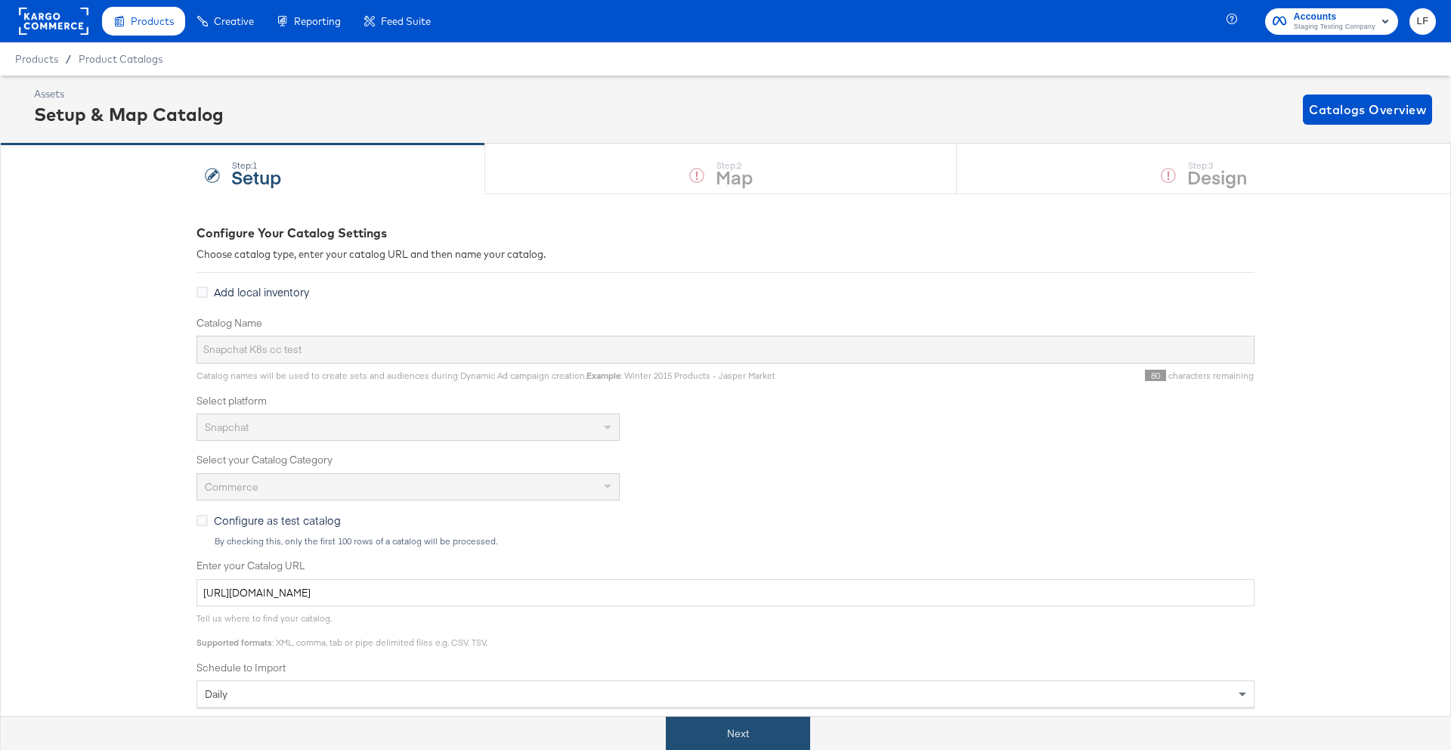
click at [757, 743] on button "Next" at bounding box center [738, 734] width 144 height 34
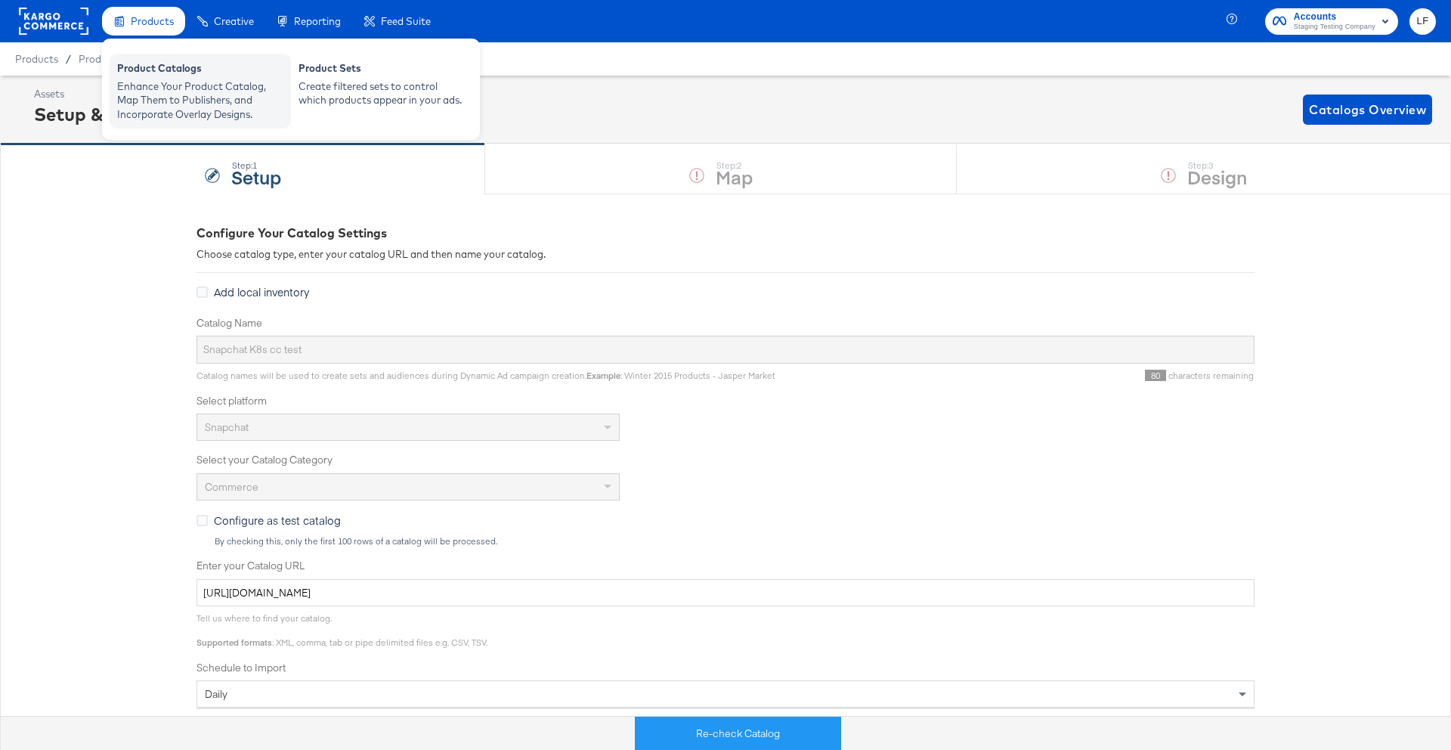
click at [218, 91] on div "Enhance Your Product Catalog, Map Them to Publishers, and Incorporate Overlay D…" at bounding box center [200, 100] width 166 height 42
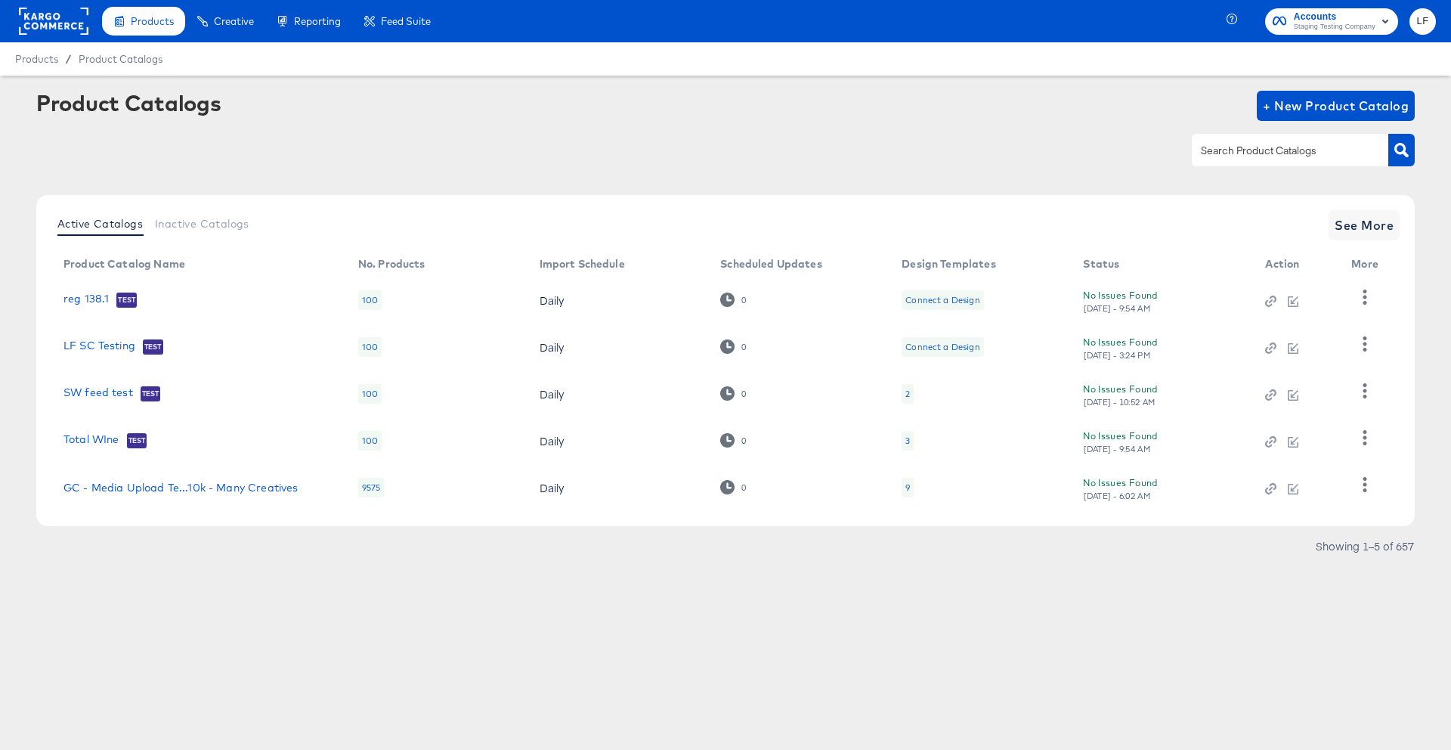
click at [447, 183] on div at bounding box center [725, 183] width 1379 height 1
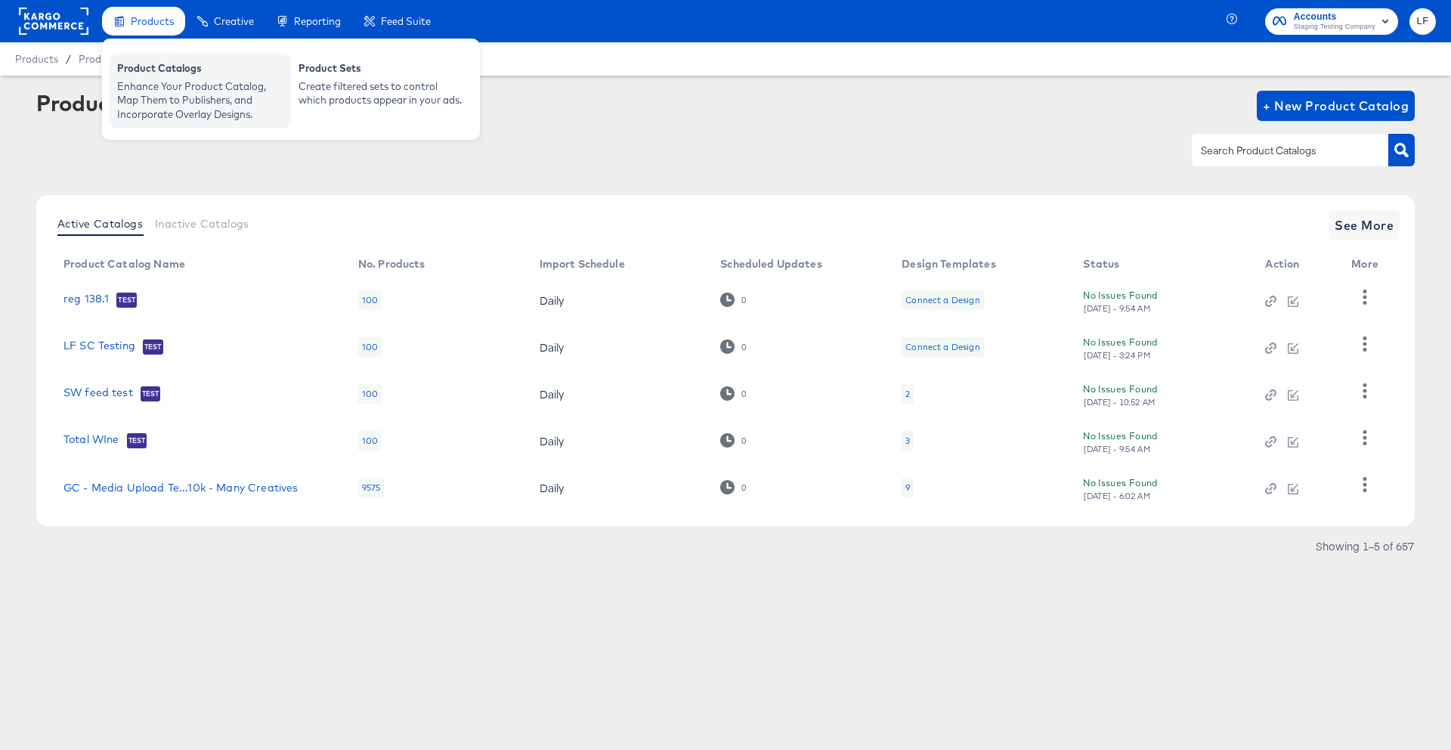
click at [147, 94] on div "Enhance Your Product Catalog, Map Them to Publishers, and Incorporate Overlay D…" at bounding box center [200, 100] width 166 height 42
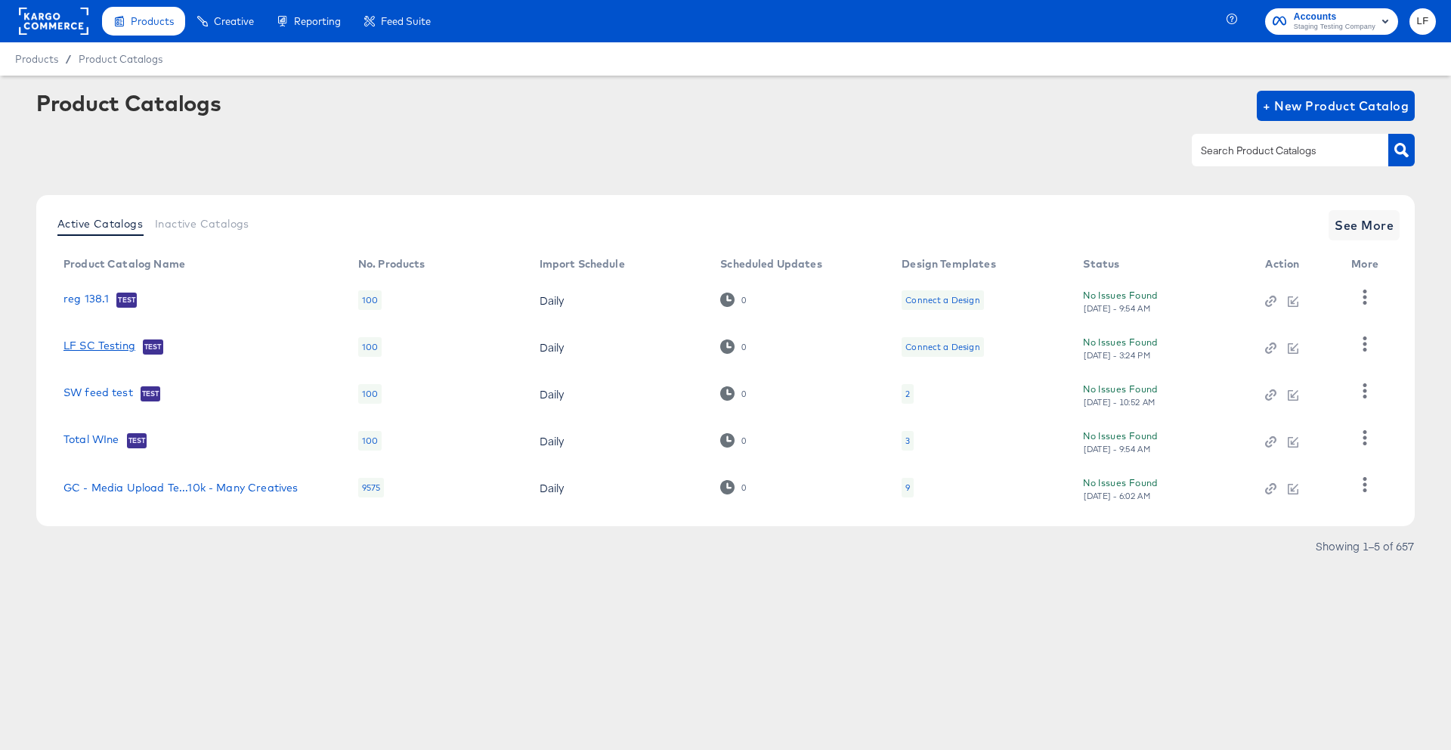
click at [104, 344] on link "LF SC Testing" at bounding box center [99, 346] width 72 height 15
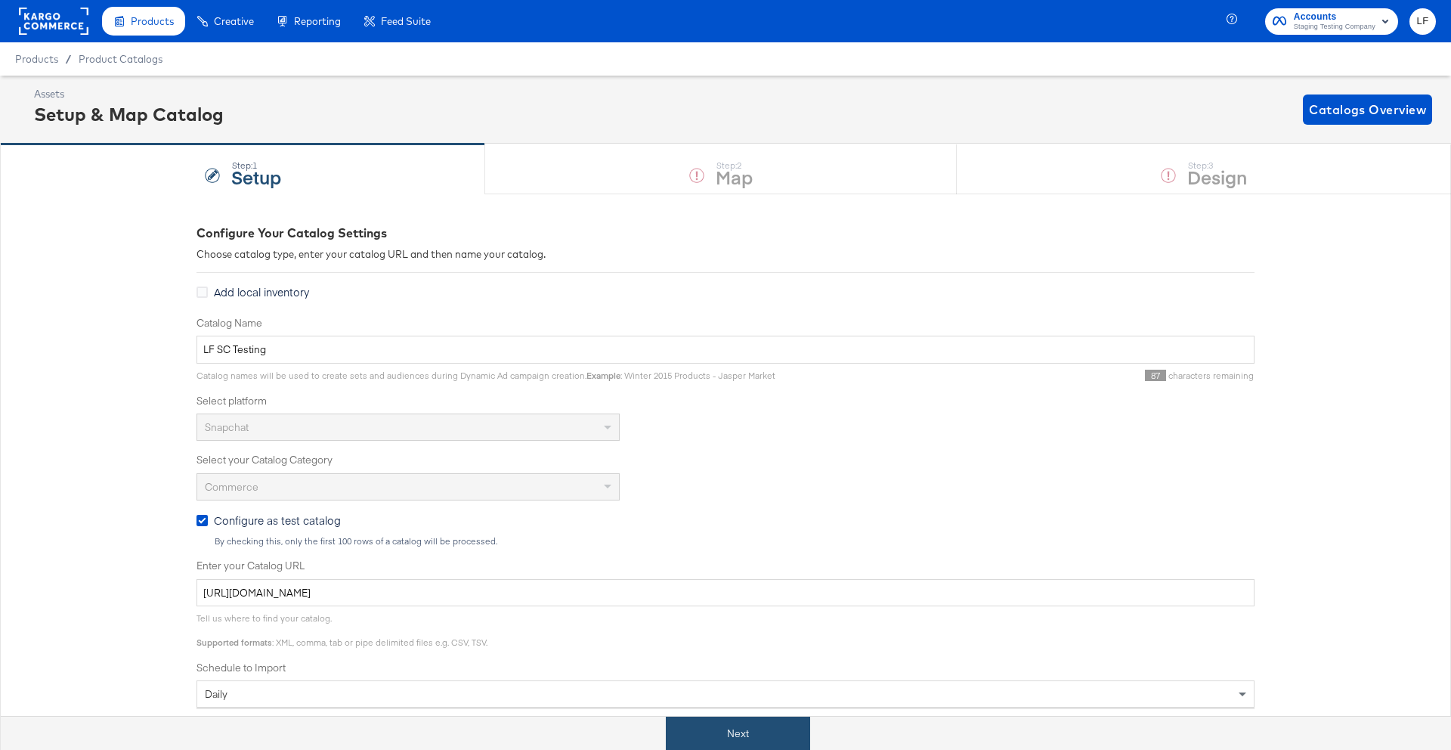
click at [712, 719] on button "Next" at bounding box center [738, 734] width 144 height 34
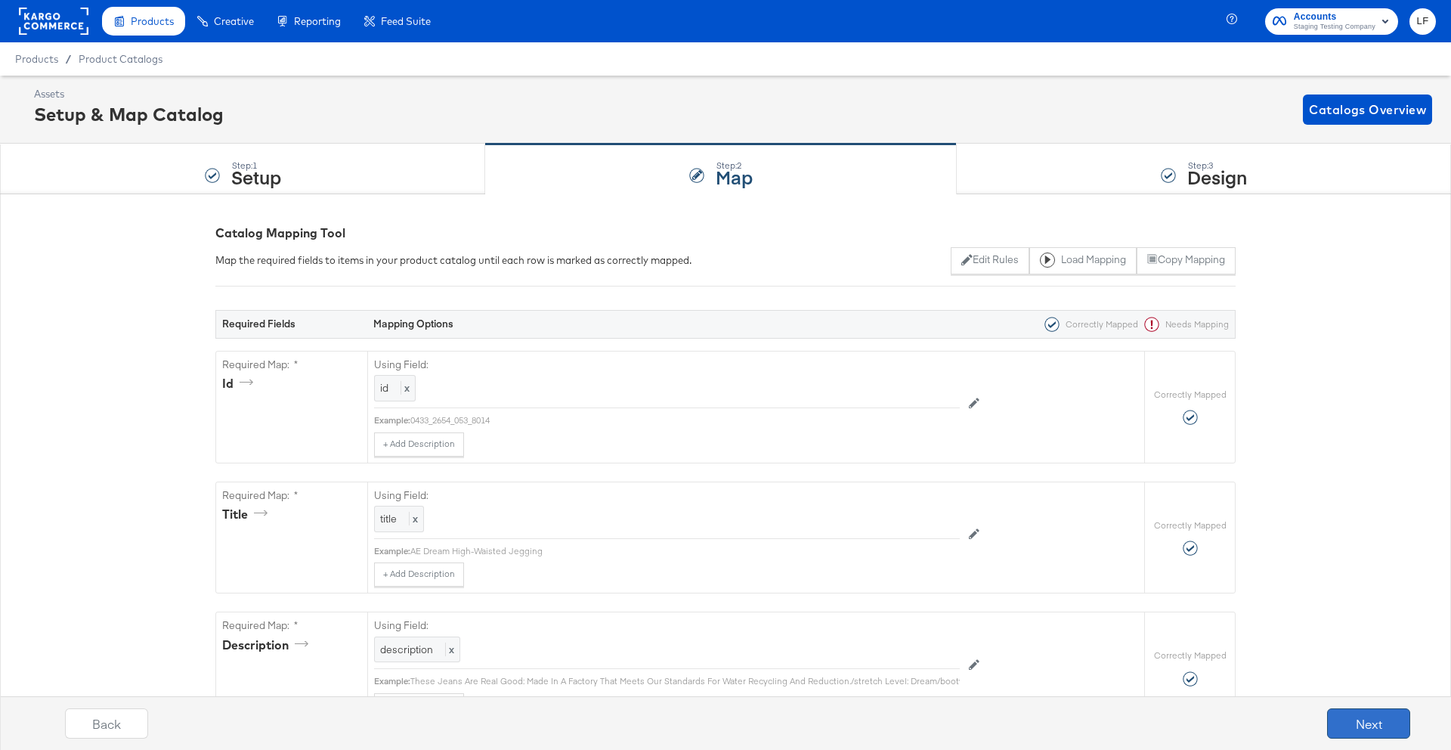
click at [1346, 718] on button "Next" at bounding box center [1368, 723] width 83 height 30
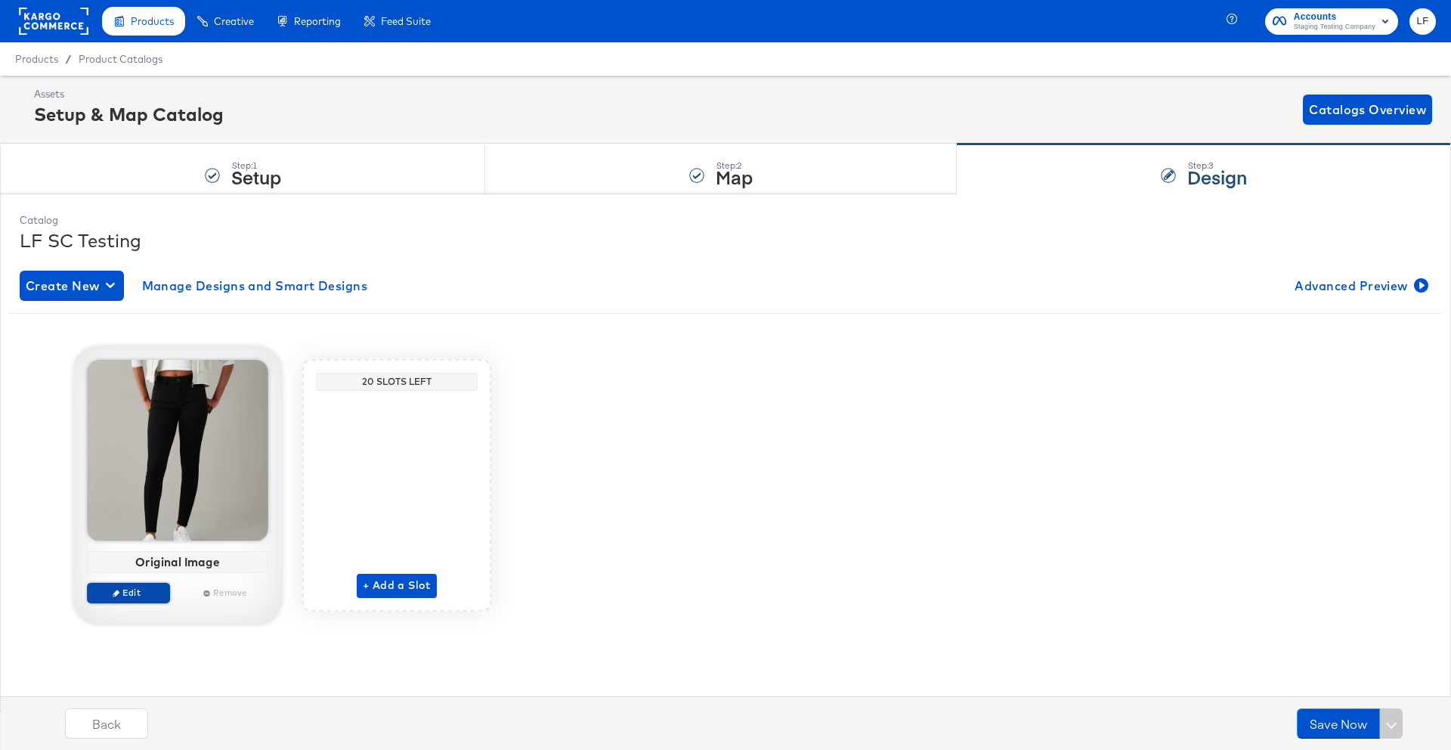
click at [152, 592] on span "Edit" at bounding box center [129, 592] width 70 height 11
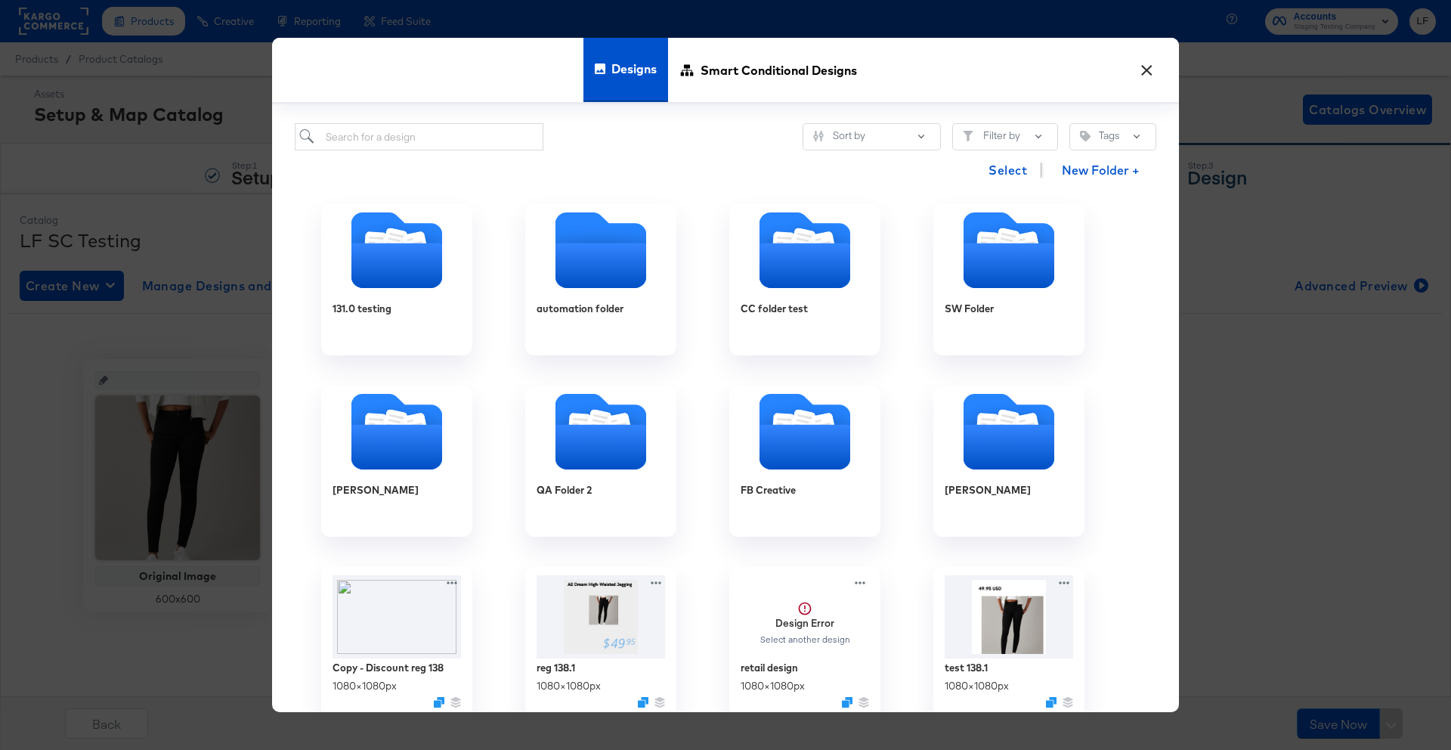
click at [1149, 331] on div "131.0 testing automation folder CC folder test SW Folder [PERSON_NAME] QA Folde…" at bounding box center [726, 451] width 862 height 525
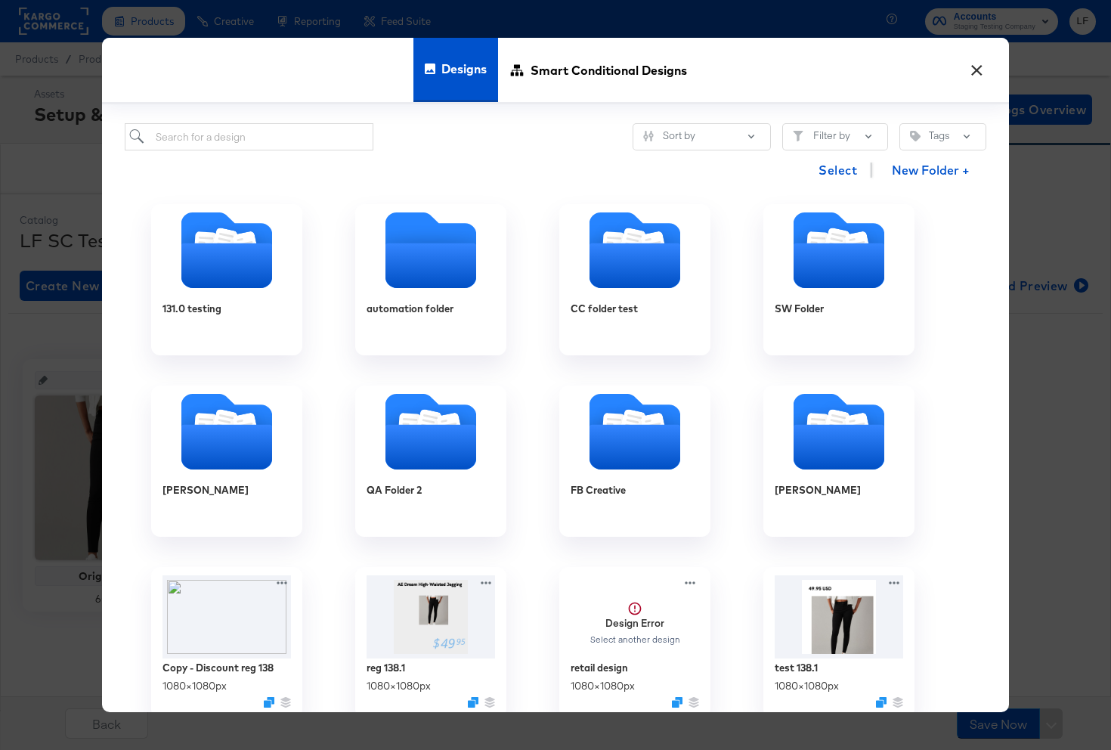
click at [972, 63] on button "×" at bounding box center [976, 66] width 27 height 27
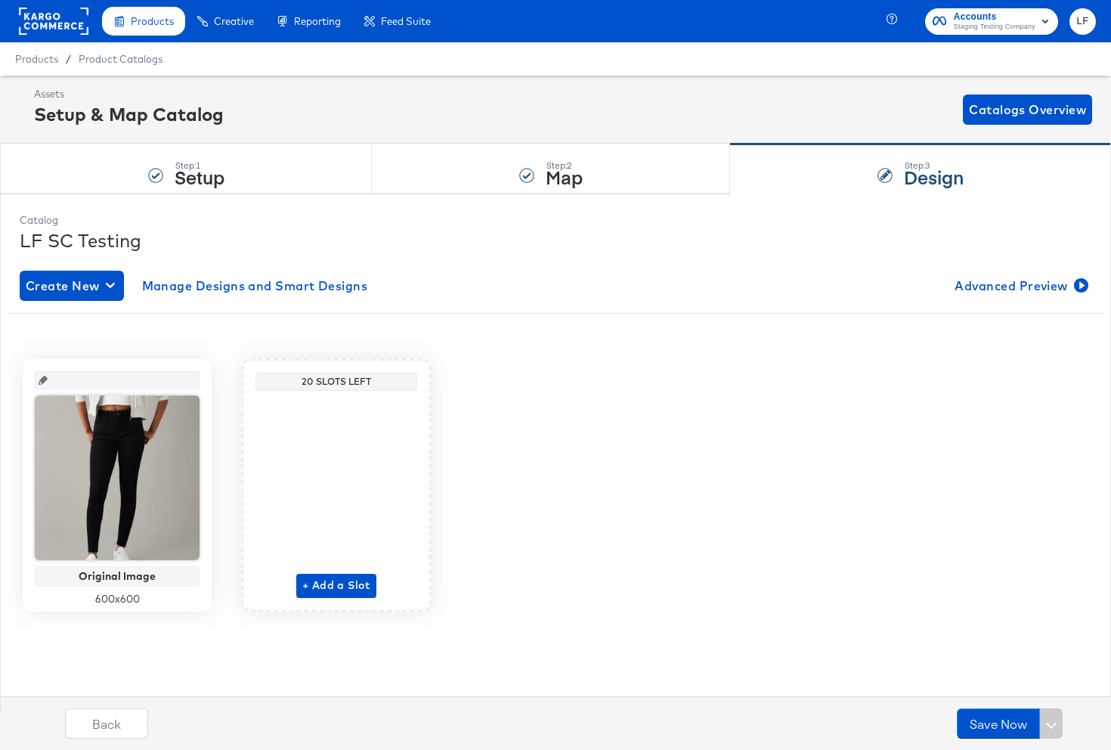
drag, startPoint x: 972, startPoint y: 63, endPoint x: 367, endPoint y: 63, distance: 605.4
click at [367, 63] on div "Products / Product Catalogs" at bounding box center [555, 58] width 1111 height 33
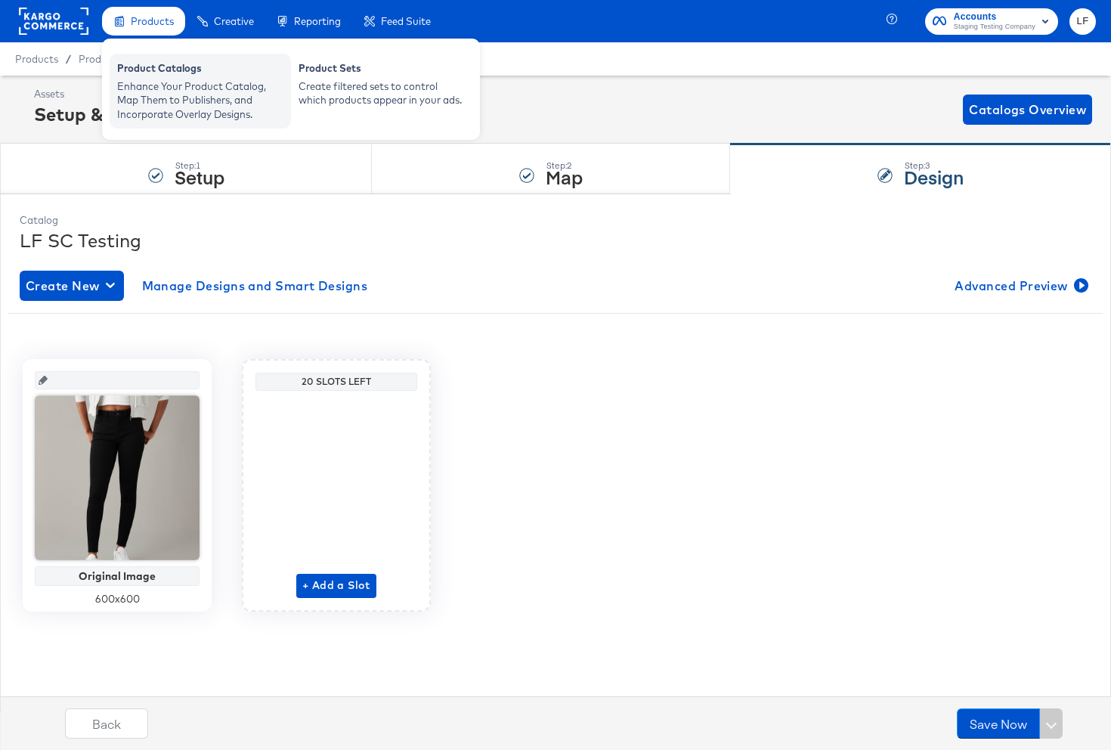
click at [198, 88] on div "Enhance Your Product Catalog, Map Them to Publishers, and Incorporate Overlay D…" at bounding box center [200, 100] width 166 height 42
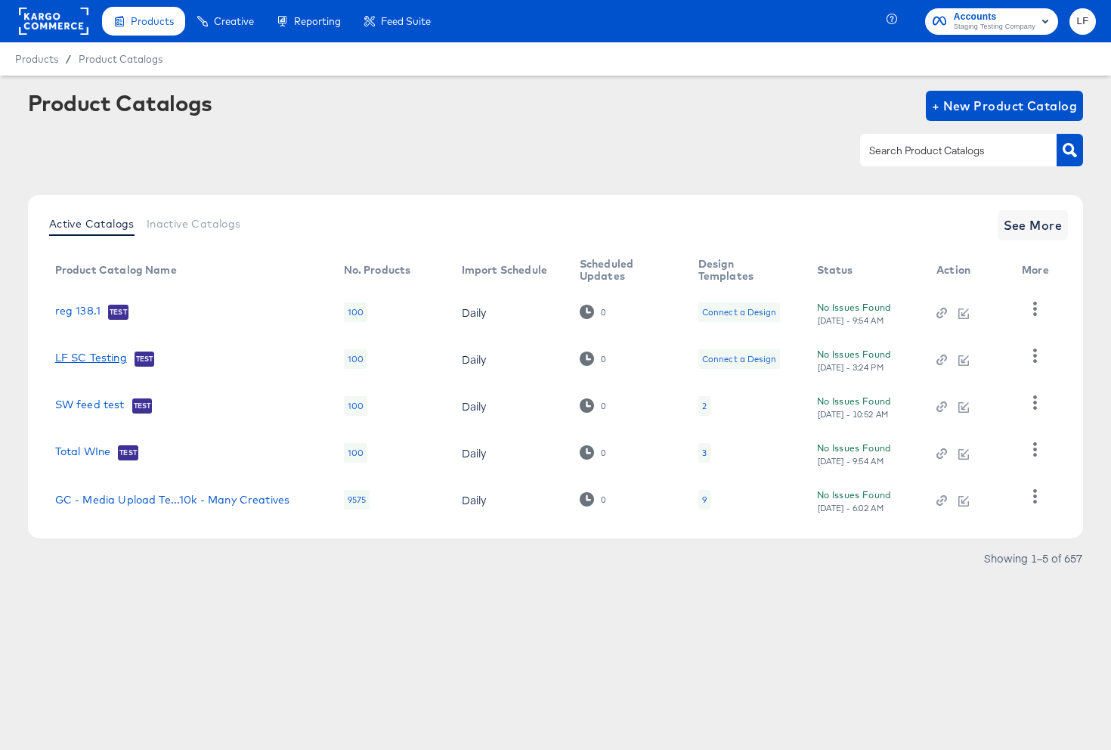
click at [99, 354] on link "LF SC Testing" at bounding box center [91, 358] width 72 height 15
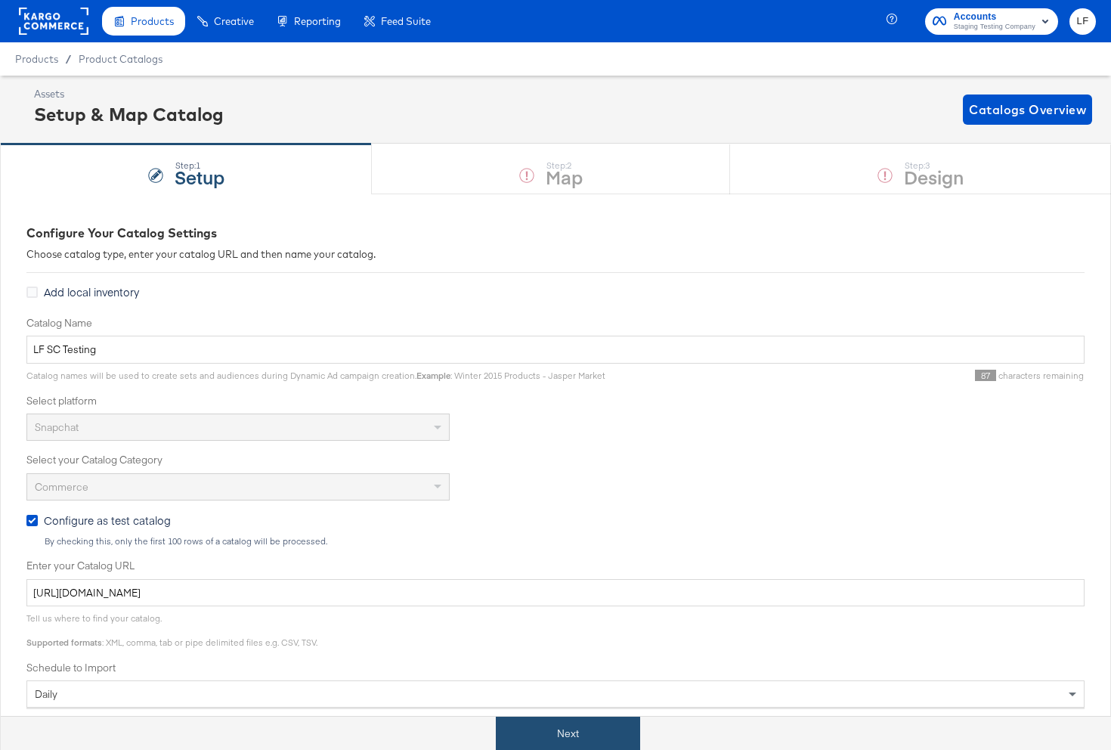
click at [568, 733] on button "Next" at bounding box center [568, 734] width 144 height 34
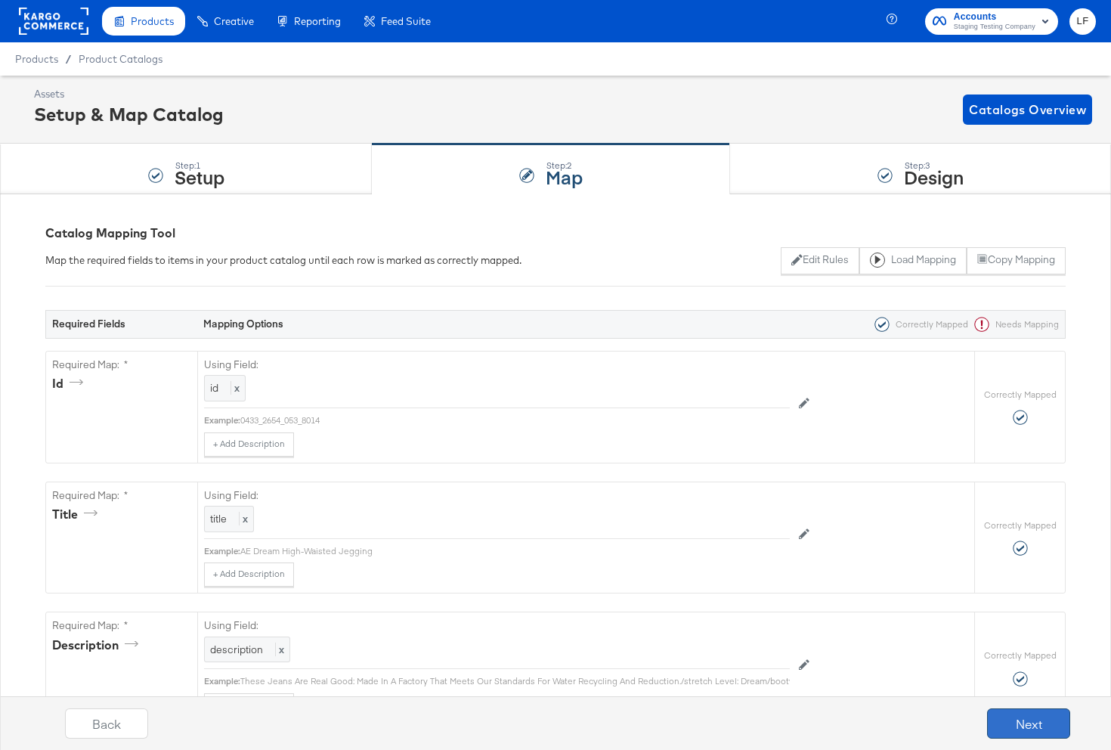
click at [1034, 735] on button "Next" at bounding box center [1028, 723] width 83 height 30
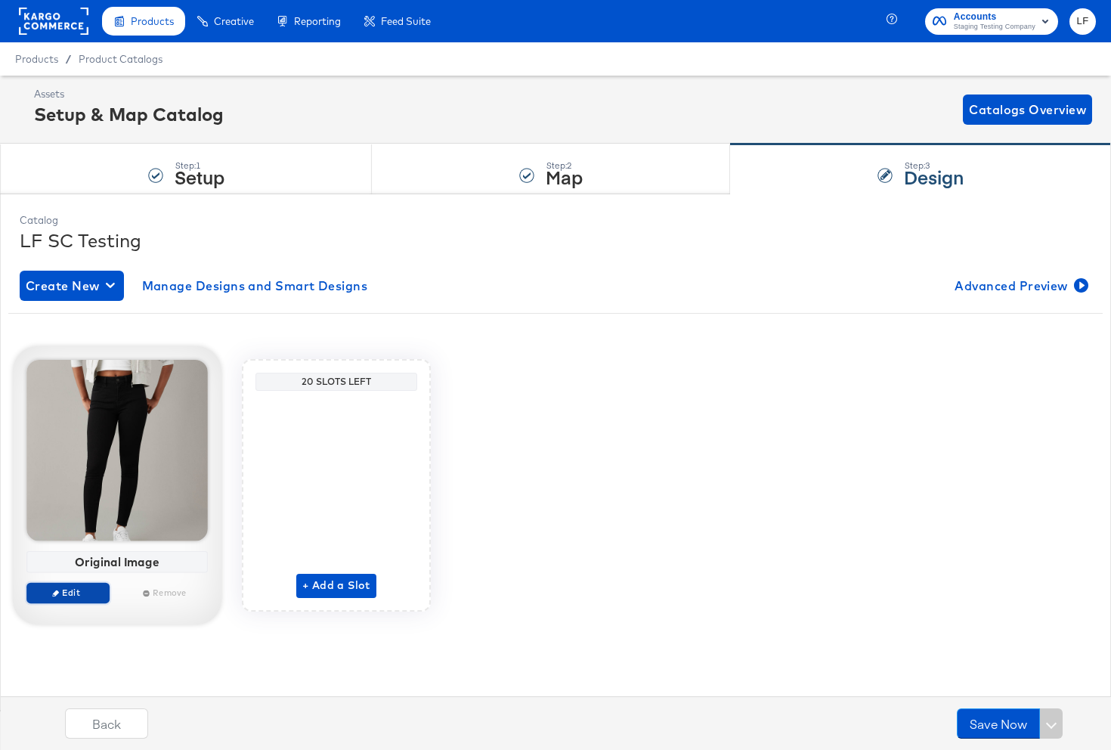
click at [67, 587] on span "Edit" at bounding box center [68, 592] width 70 height 11
